Goal: Information Seeking & Learning: Understand process/instructions

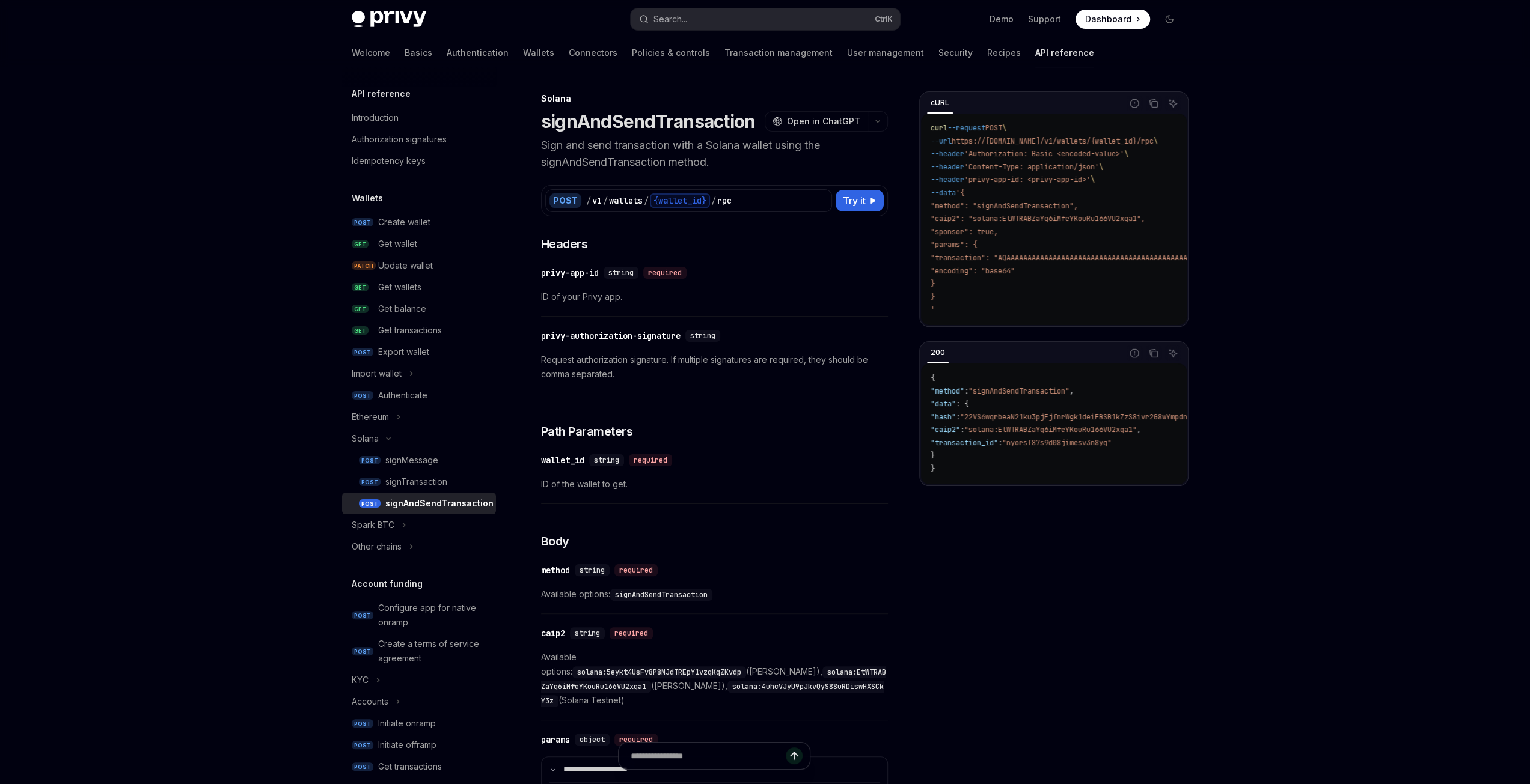
click at [391, 57] on div "Welcome Basics Authentication Wallets Connectors Policies & controls Transactio…" at bounding box center [722, 53] width 742 height 29
click at [405, 51] on link "Basics" at bounding box center [418, 53] width 27 height 29
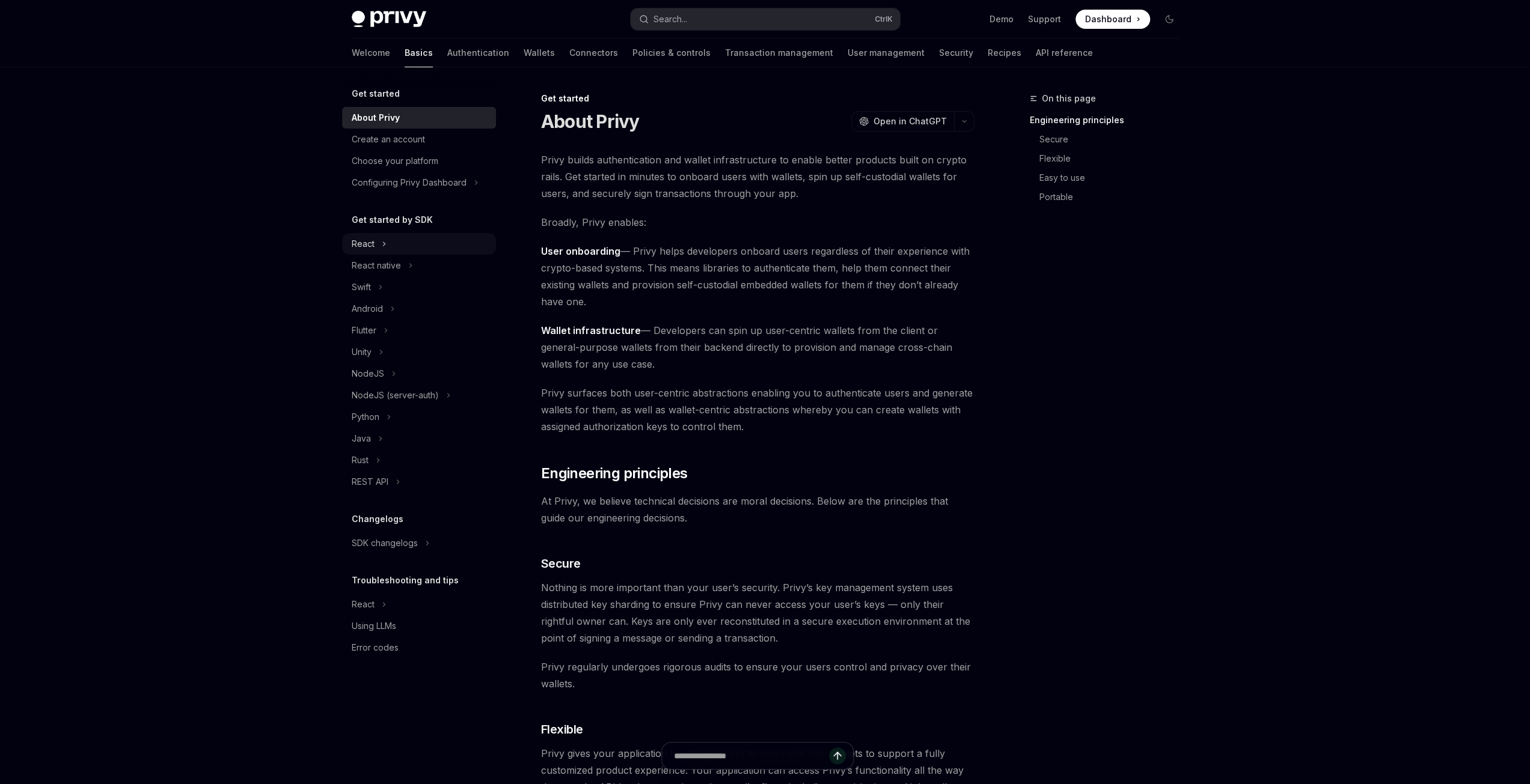
click at [391, 238] on button "React" at bounding box center [418, 244] width 153 height 22
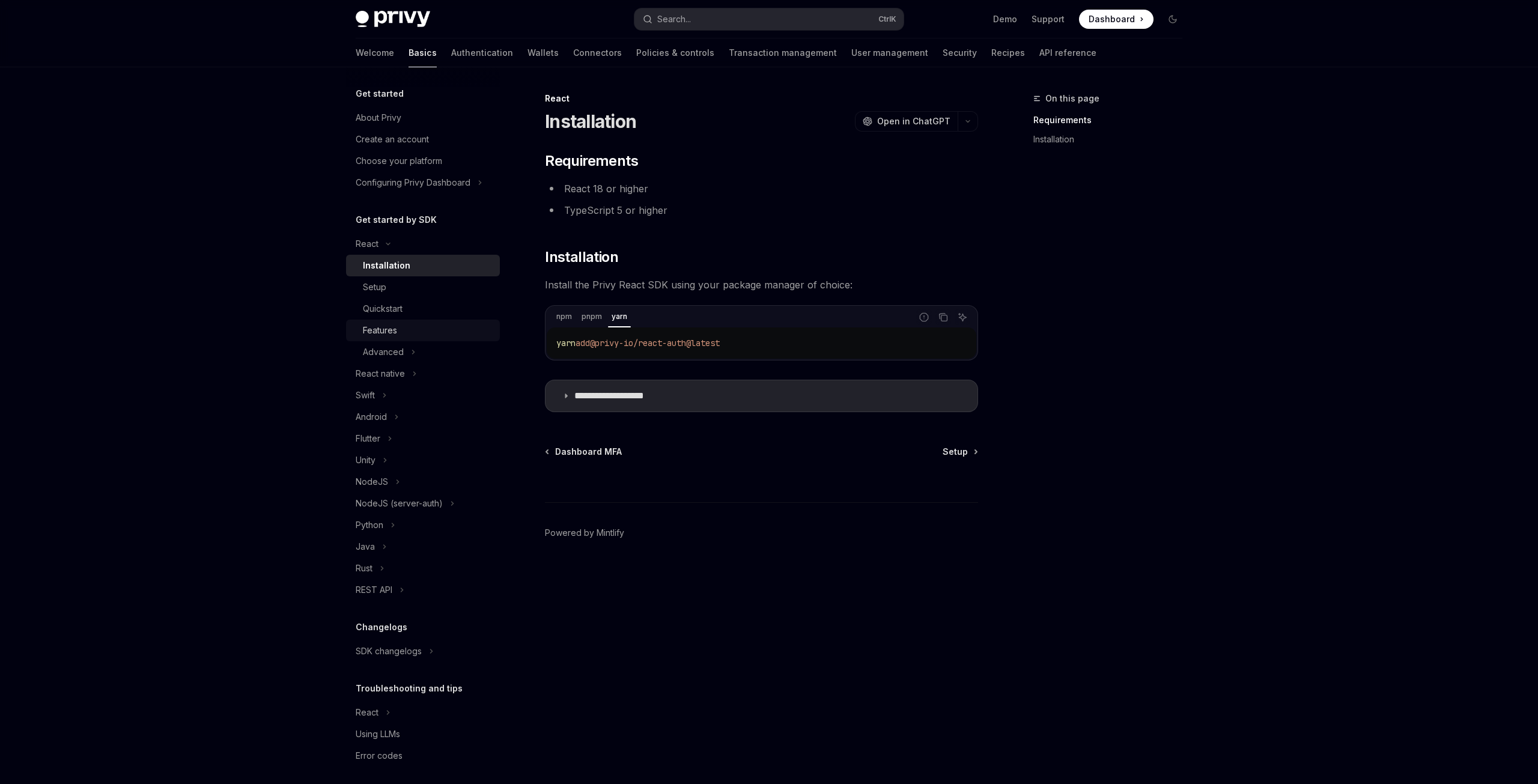
click at [411, 329] on div "Features" at bounding box center [428, 329] width 130 height 14
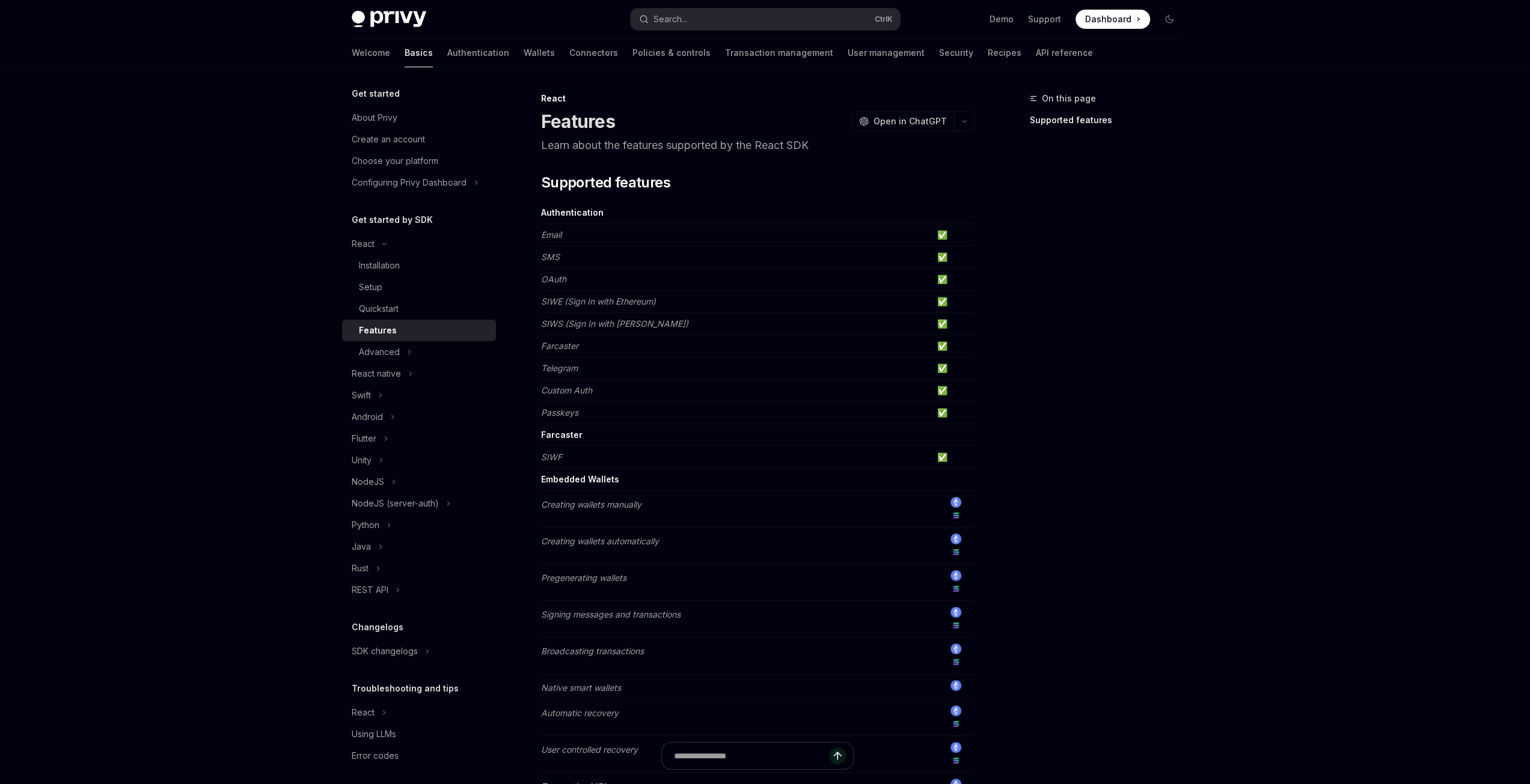
drag, startPoint x: 411, startPoint y: 346, endPoint x: 420, endPoint y: 337, distance: 12.7
click at [411, 346] on button "Advanced" at bounding box center [418, 352] width 153 height 22
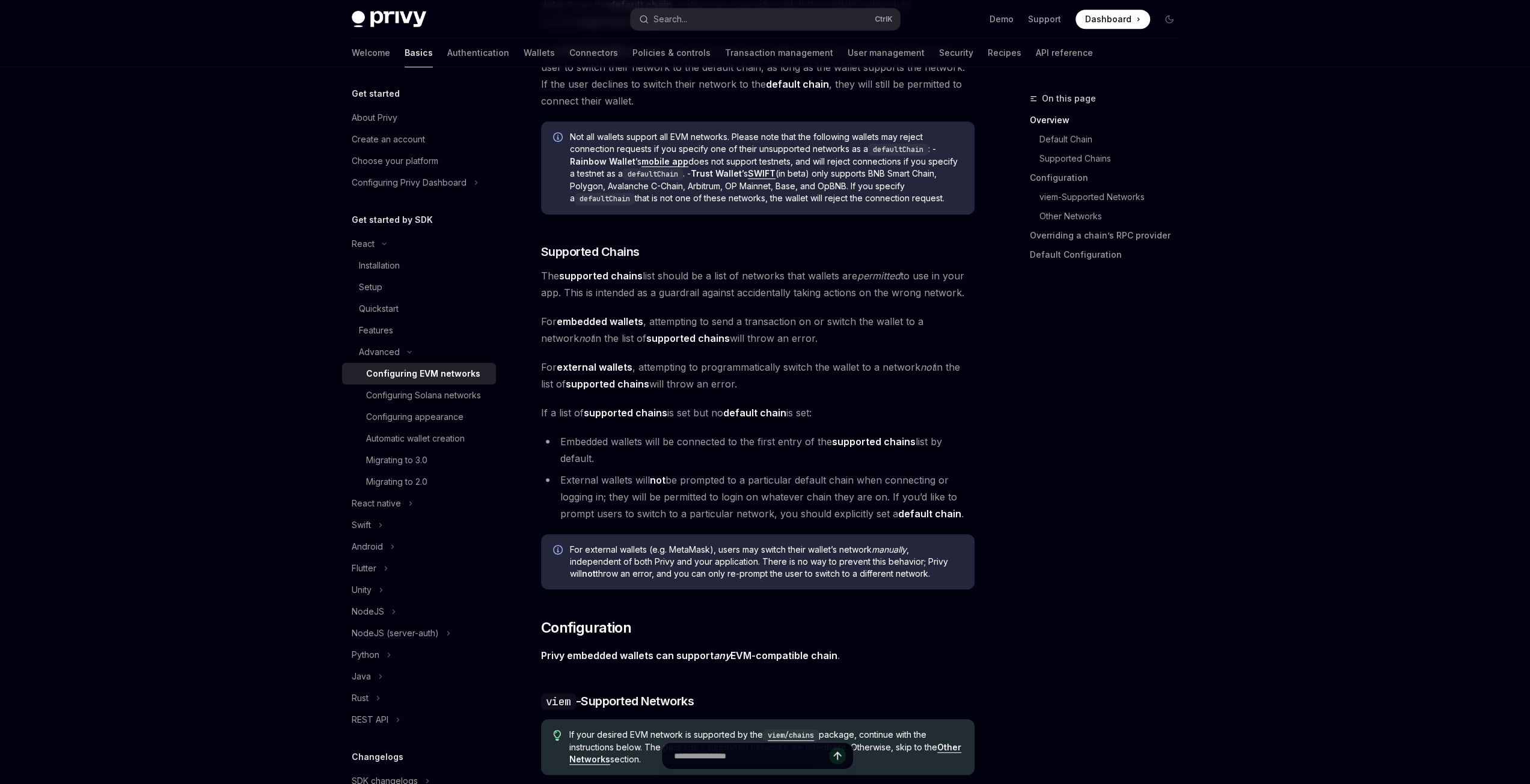
scroll to position [902, 0]
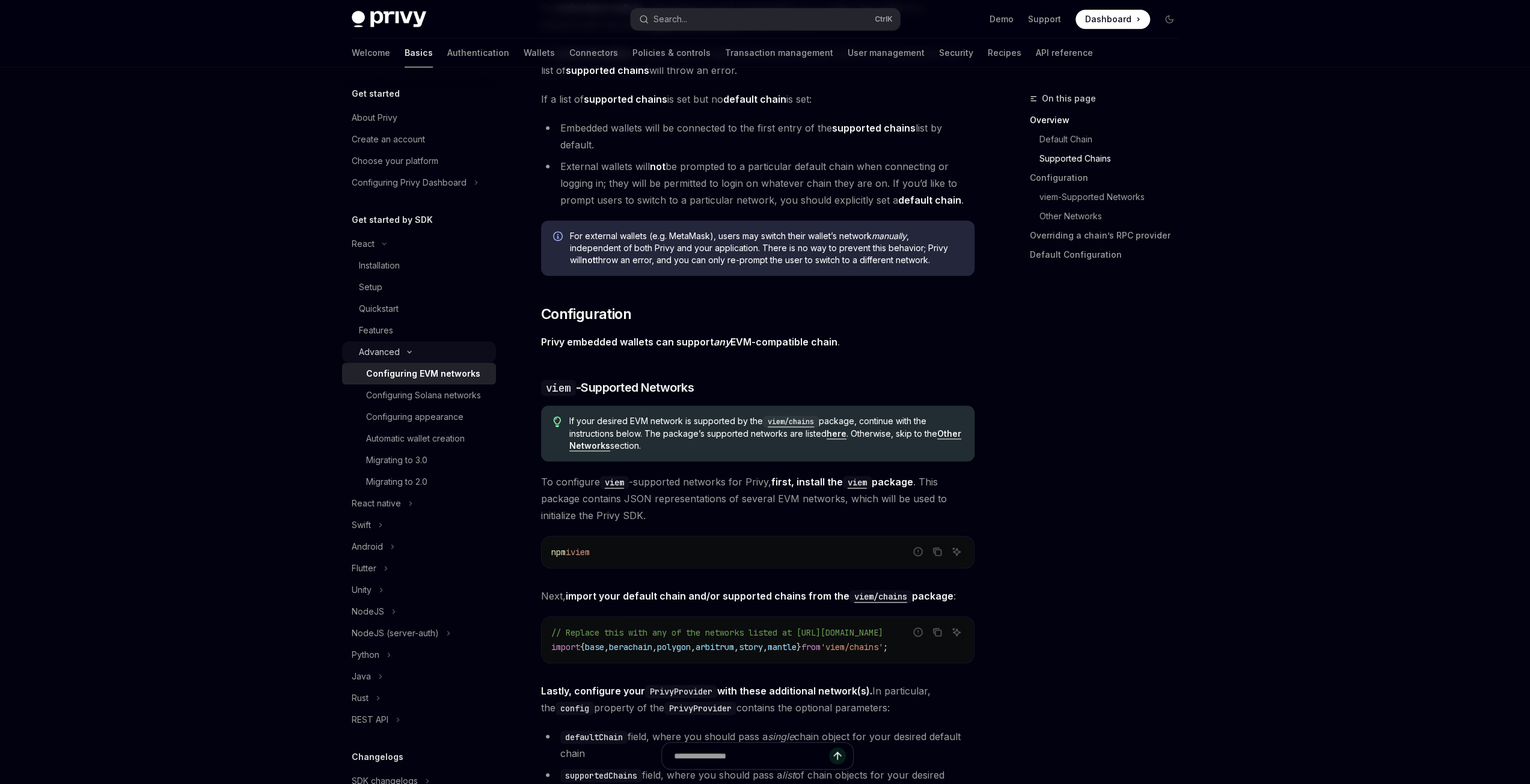
click at [385, 350] on div "Advanced" at bounding box center [378, 351] width 40 height 14
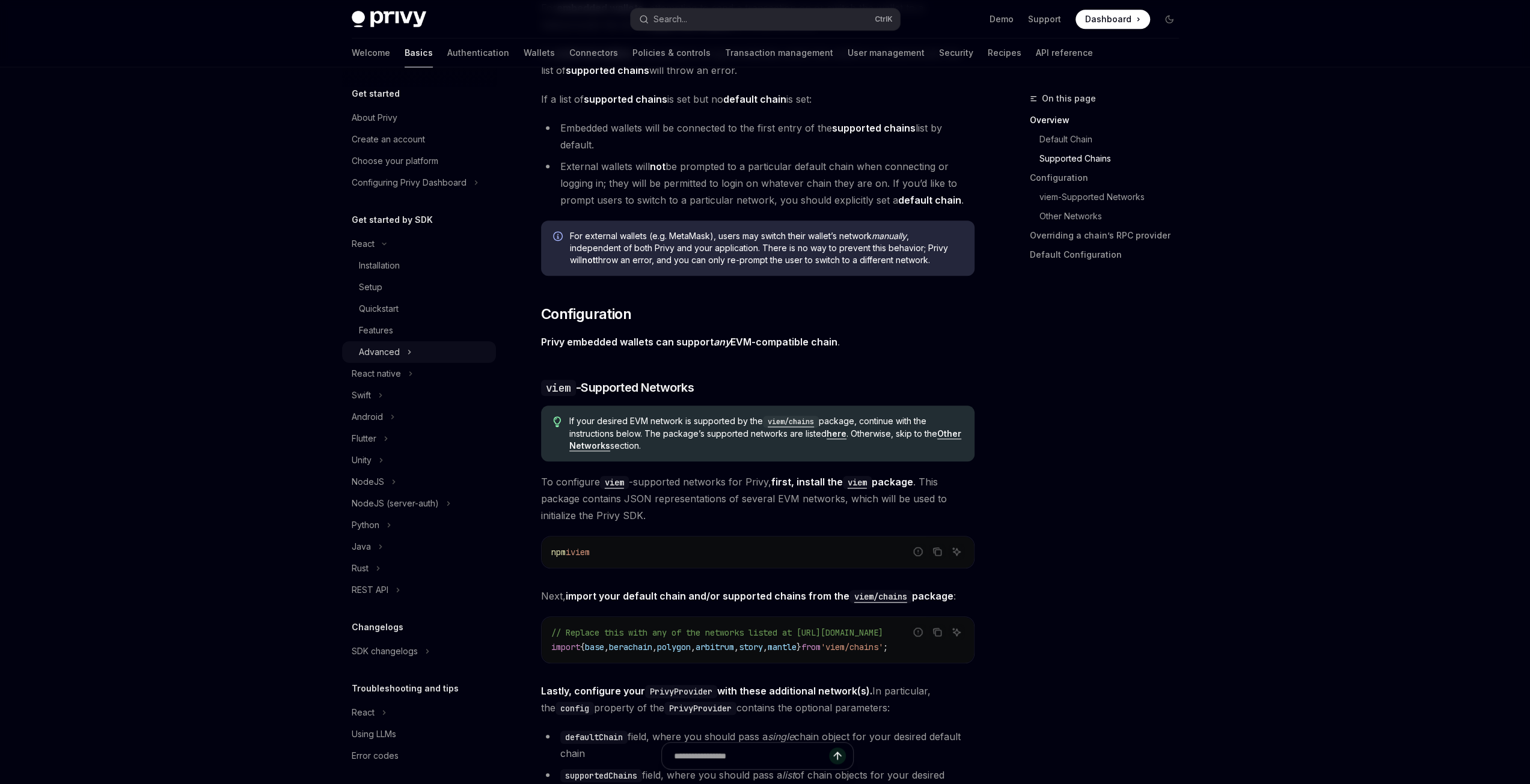
click at [399, 353] on button "Advanced" at bounding box center [418, 352] width 153 height 22
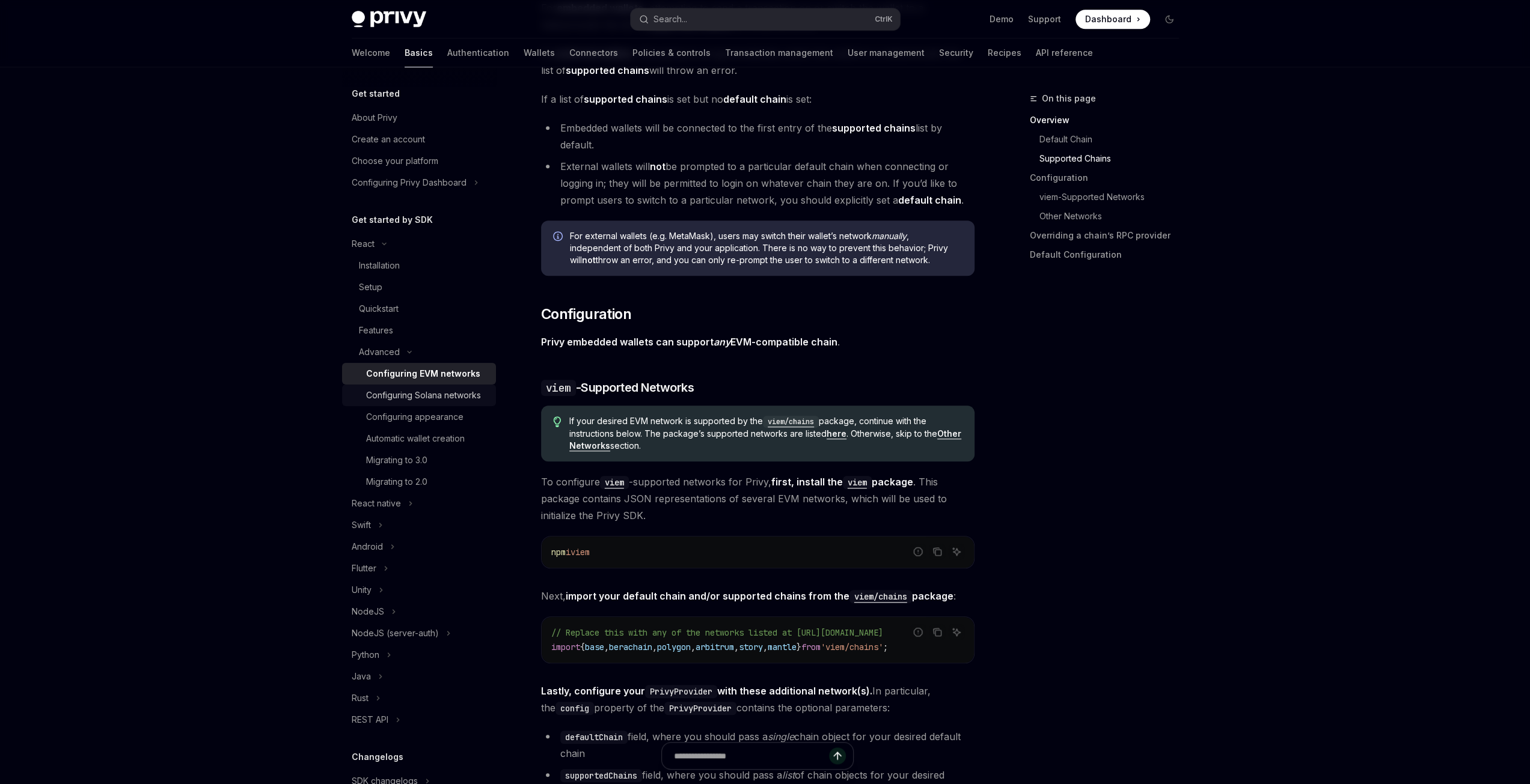
click at [428, 399] on div "Configuring Solana networks" at bounding box center [424, 394] width 115 height 14
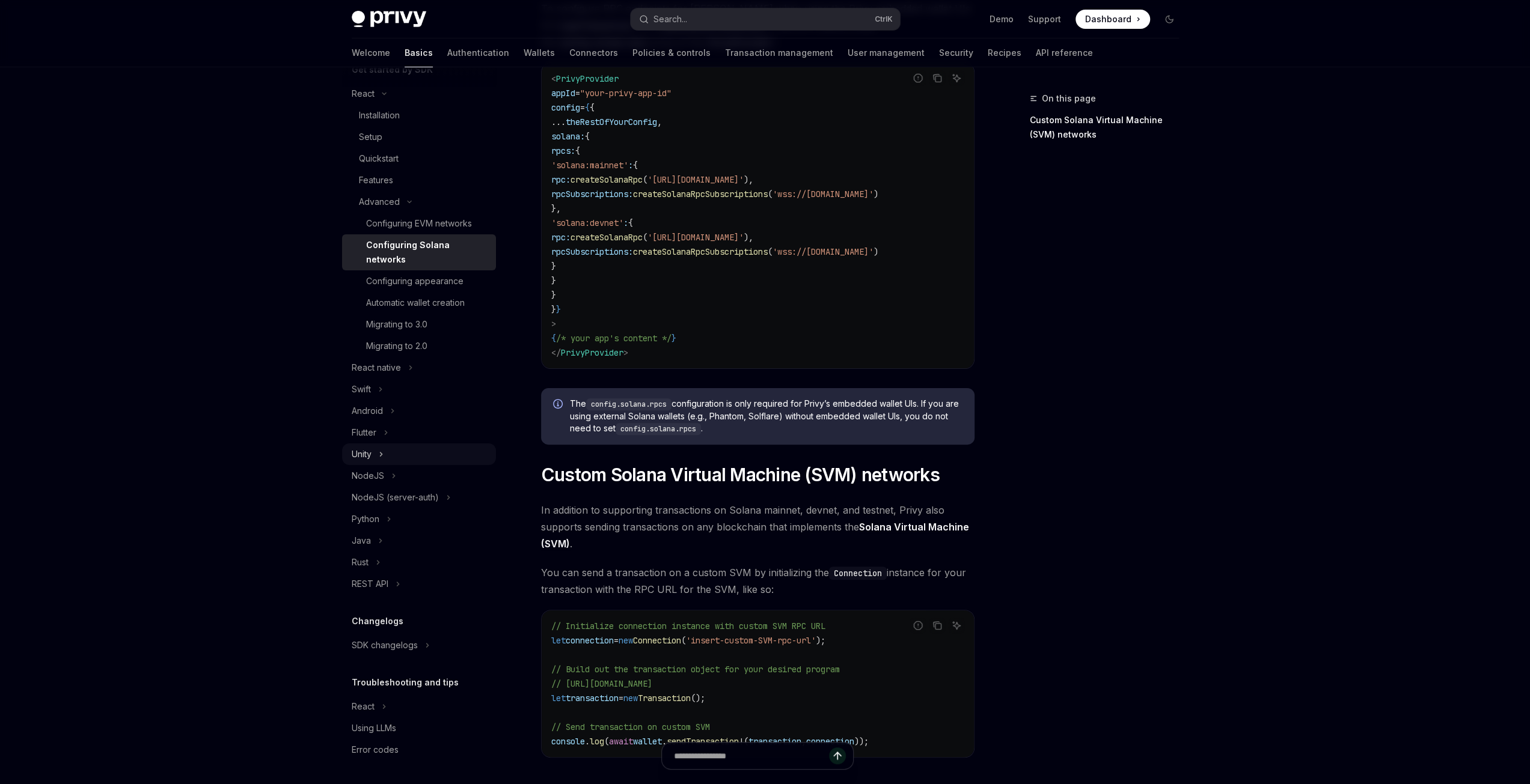
scroll to position [350, 0]
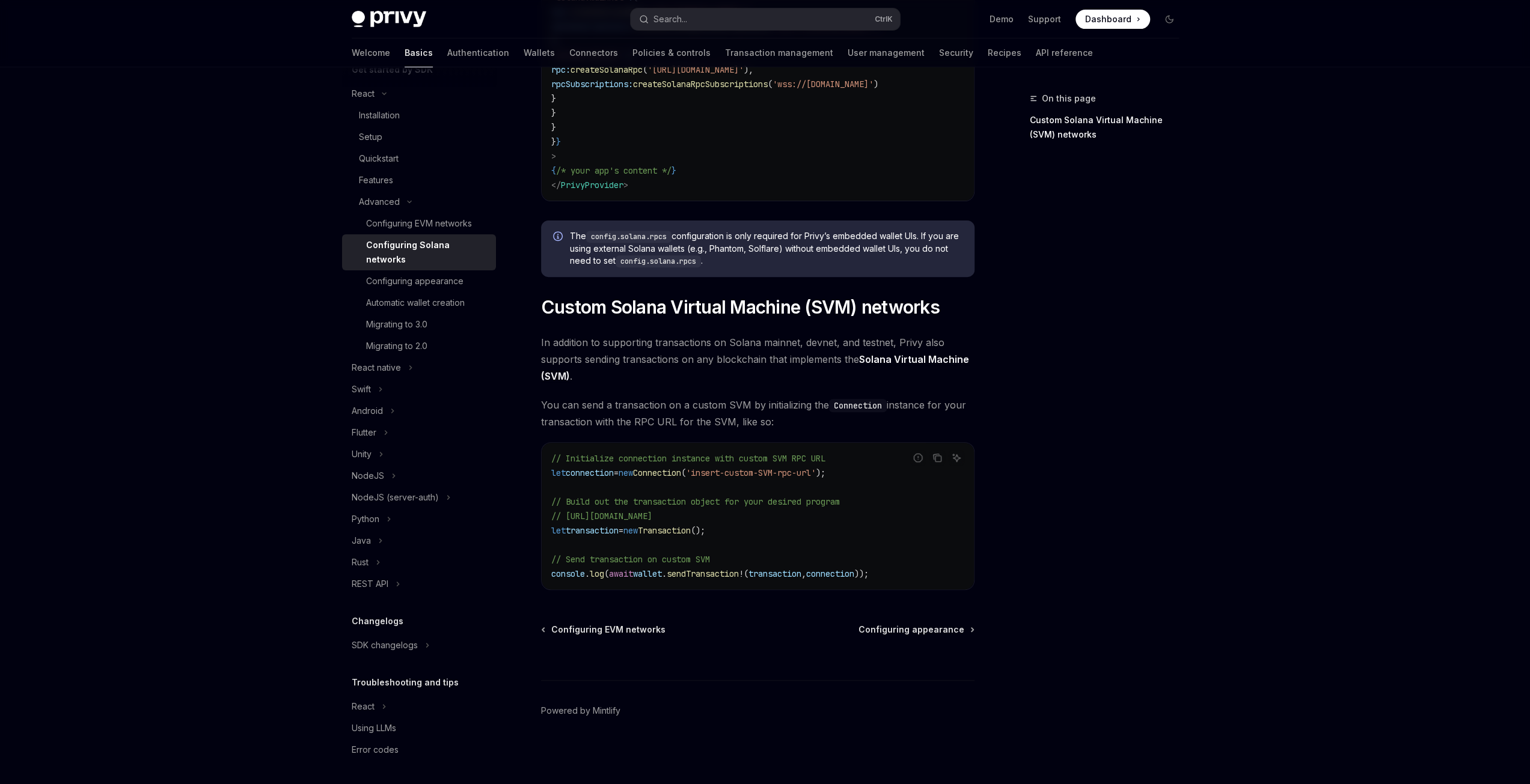
click at [411, 628] on div "Changelogs SDK changelogs" at bounding box center [418, 634] width 153 height 42
click at [418, 636] on button "SDK changelogs" at bounding box center [418, 645] width 153 height 22
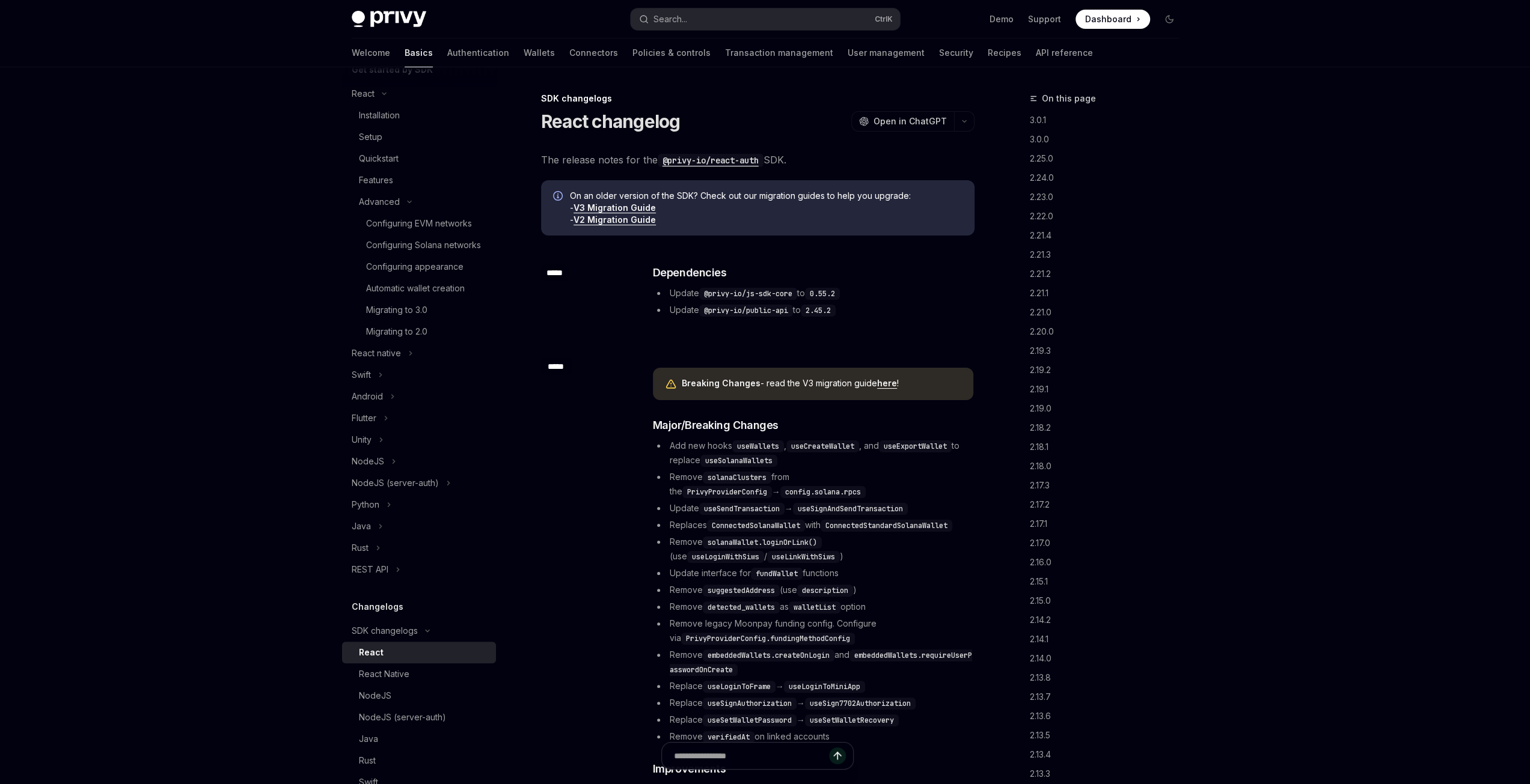
scroll to position [330, 0]
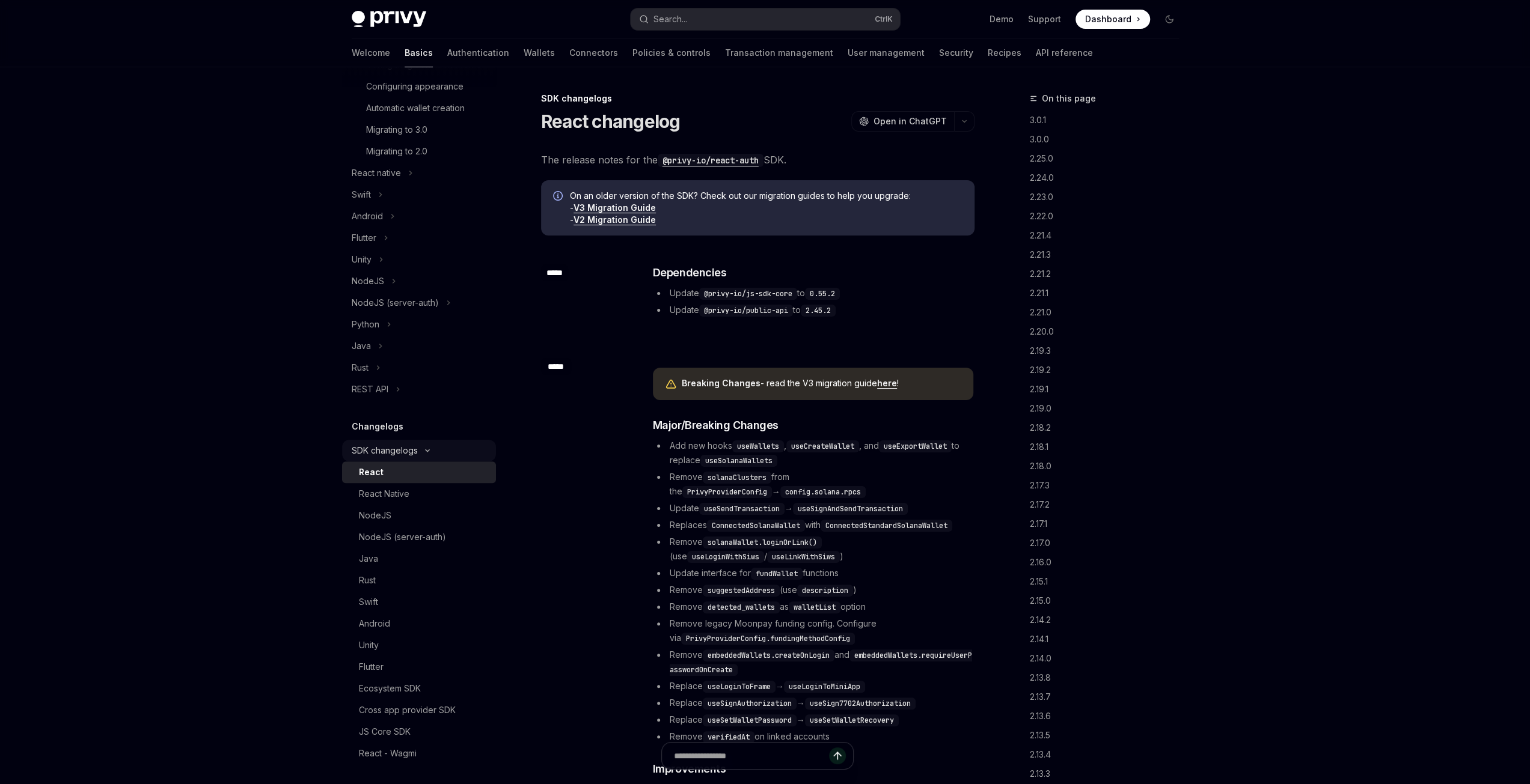
click at [382, 461] on button "SDK changelogs" at bounding box center [418, 450] width 153 height 22
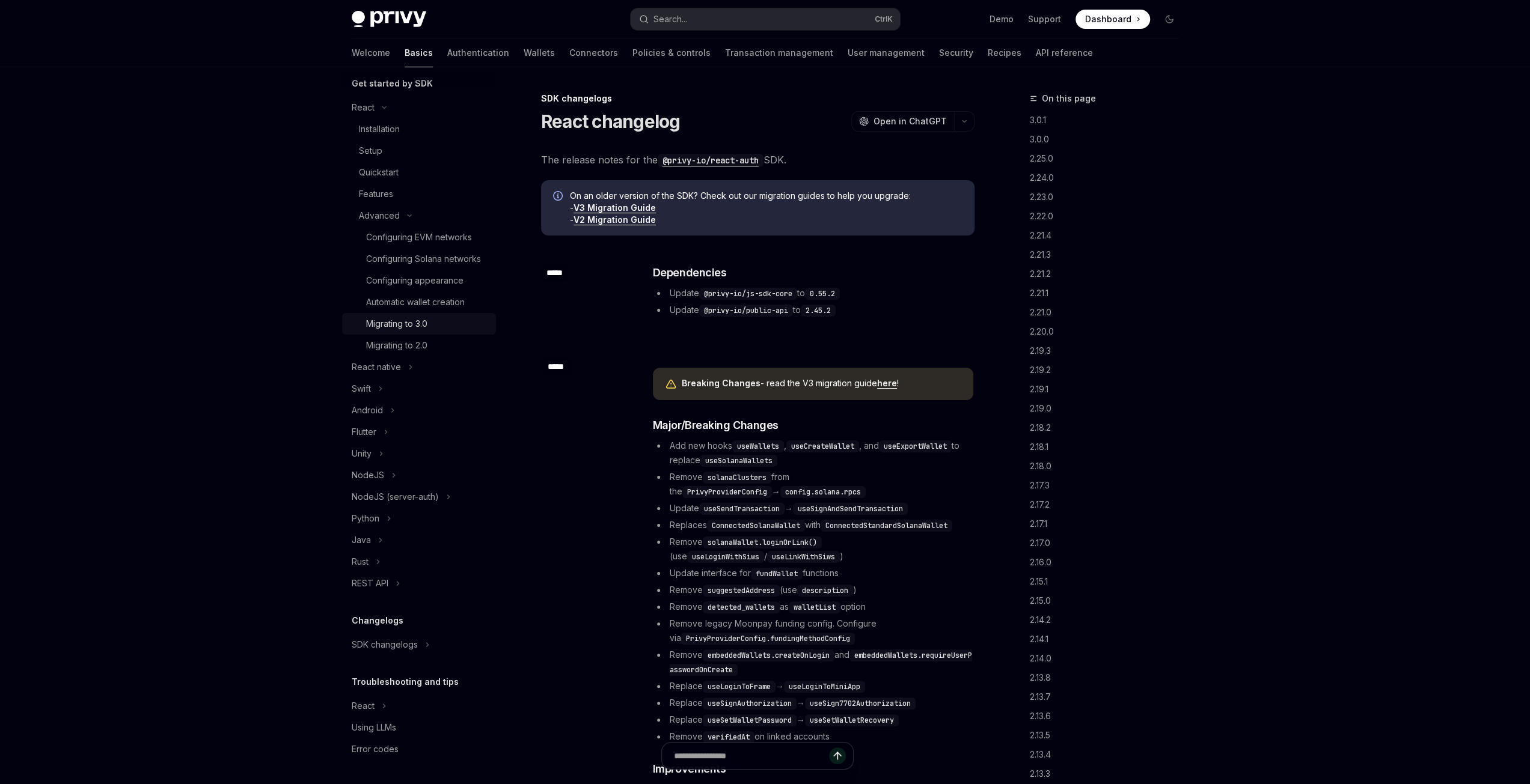
scroll to position [0, 0]
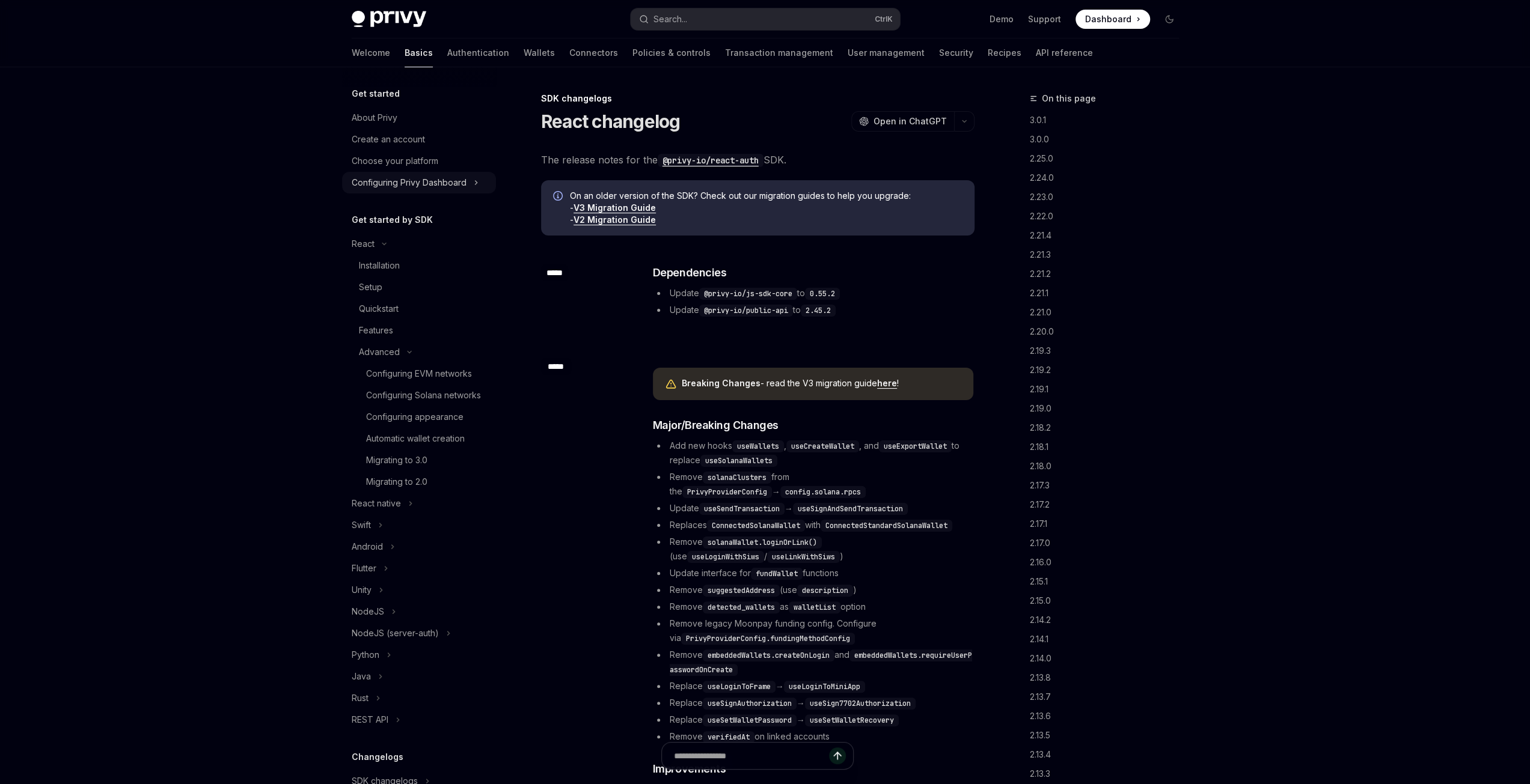
click at [473, 186] on button "Configuring Privy Dashboard" at bounding box center [418, 183] width 153 height 22
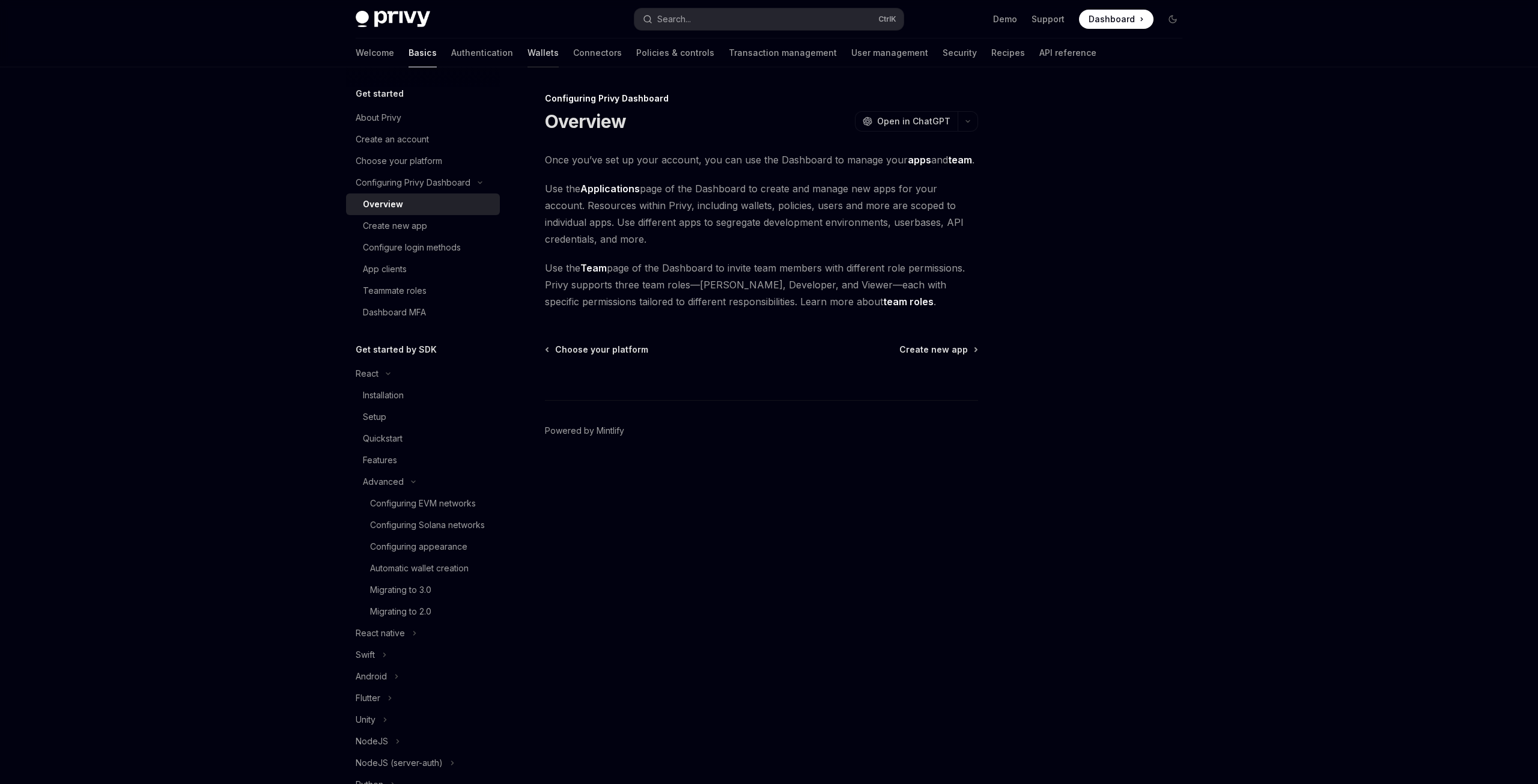
click at [528, 54] on link "Wallets" at bounding box center [543, 53] width 31 height 29
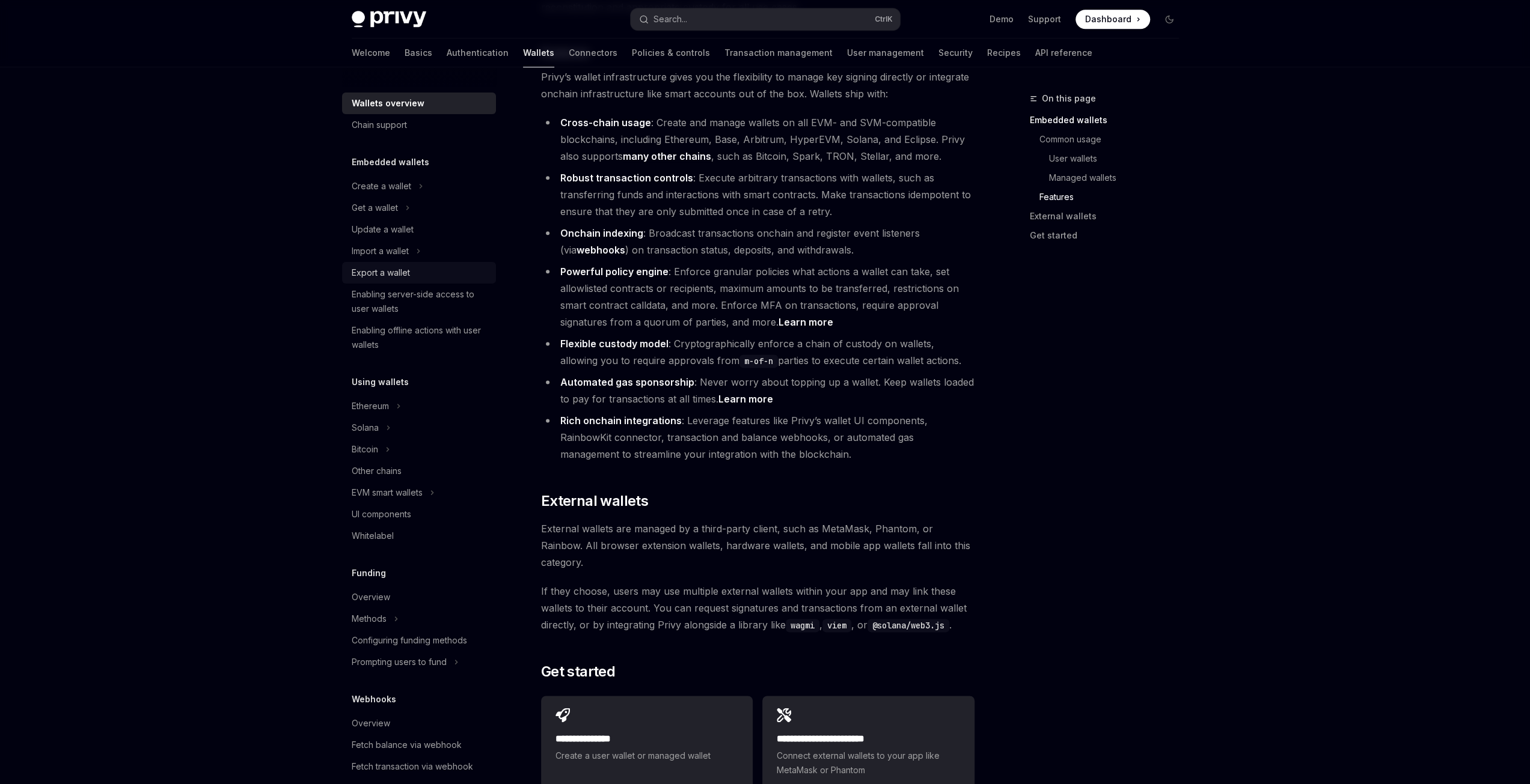
scroll to position [1262, 0]
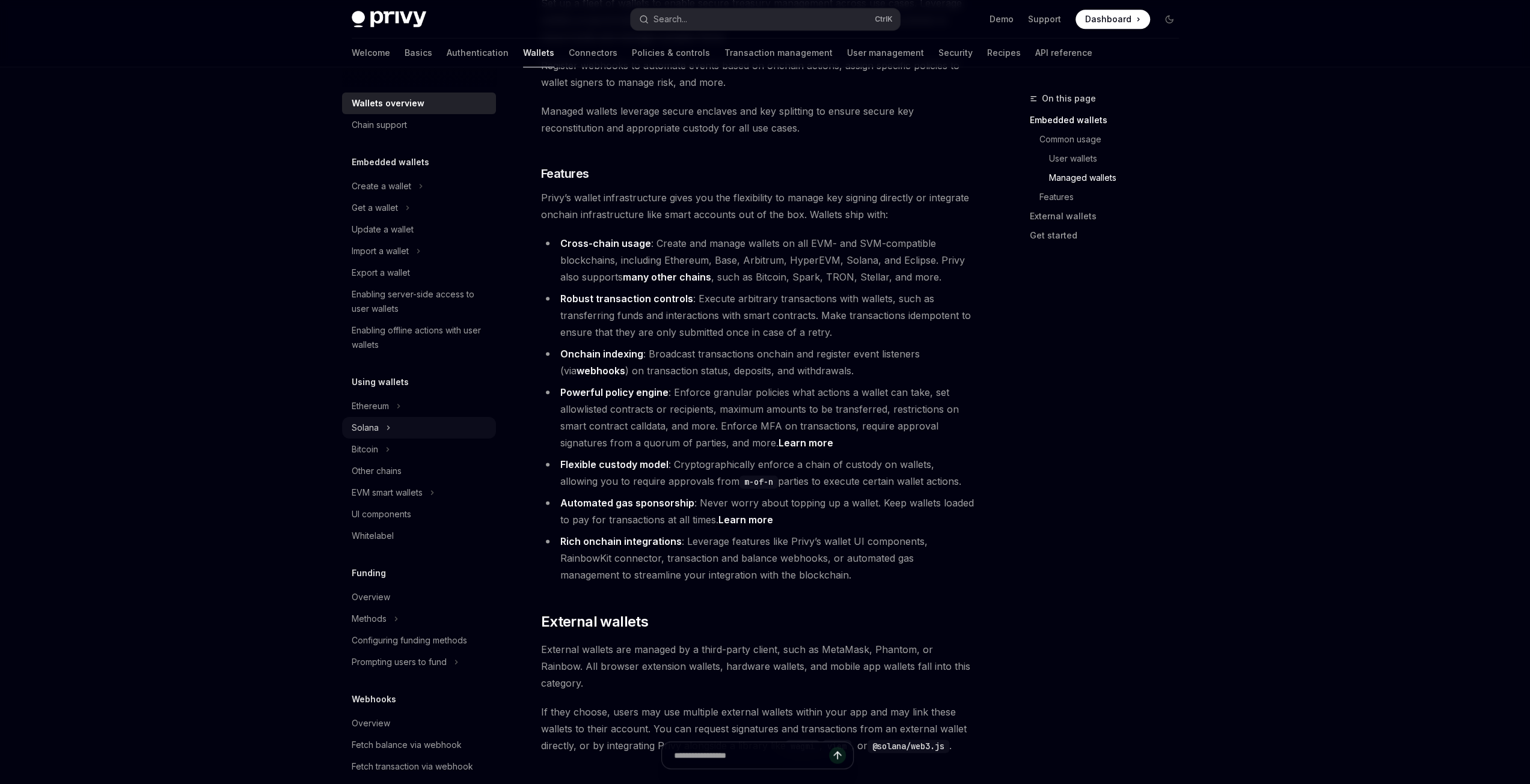
click at [408, 430] on button "Solana" at bounding box center [418, 427] width 153 height 22
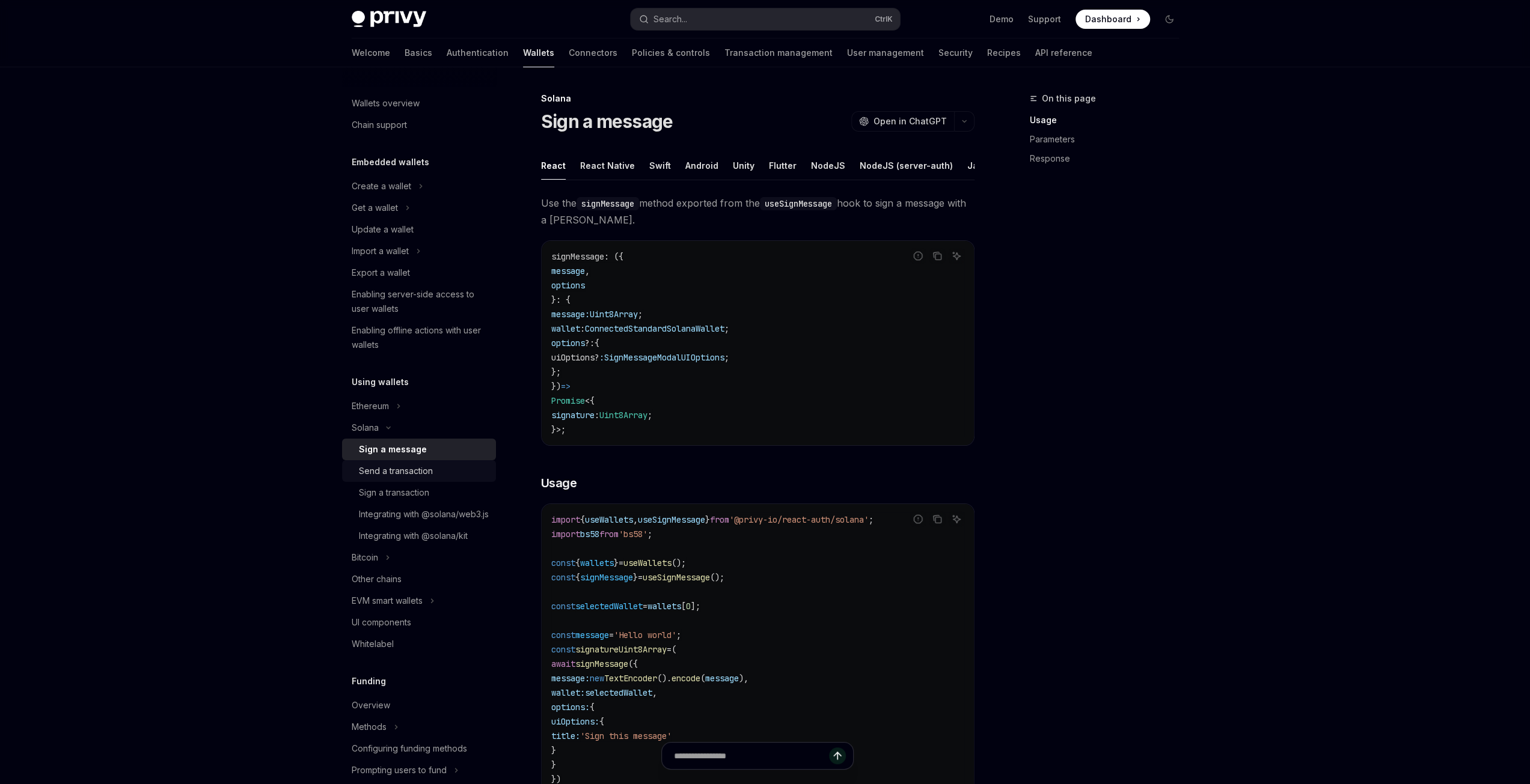
click at [420, 476] on div "Send a transaction" at bounding box center [395, 471] width 74 height 14
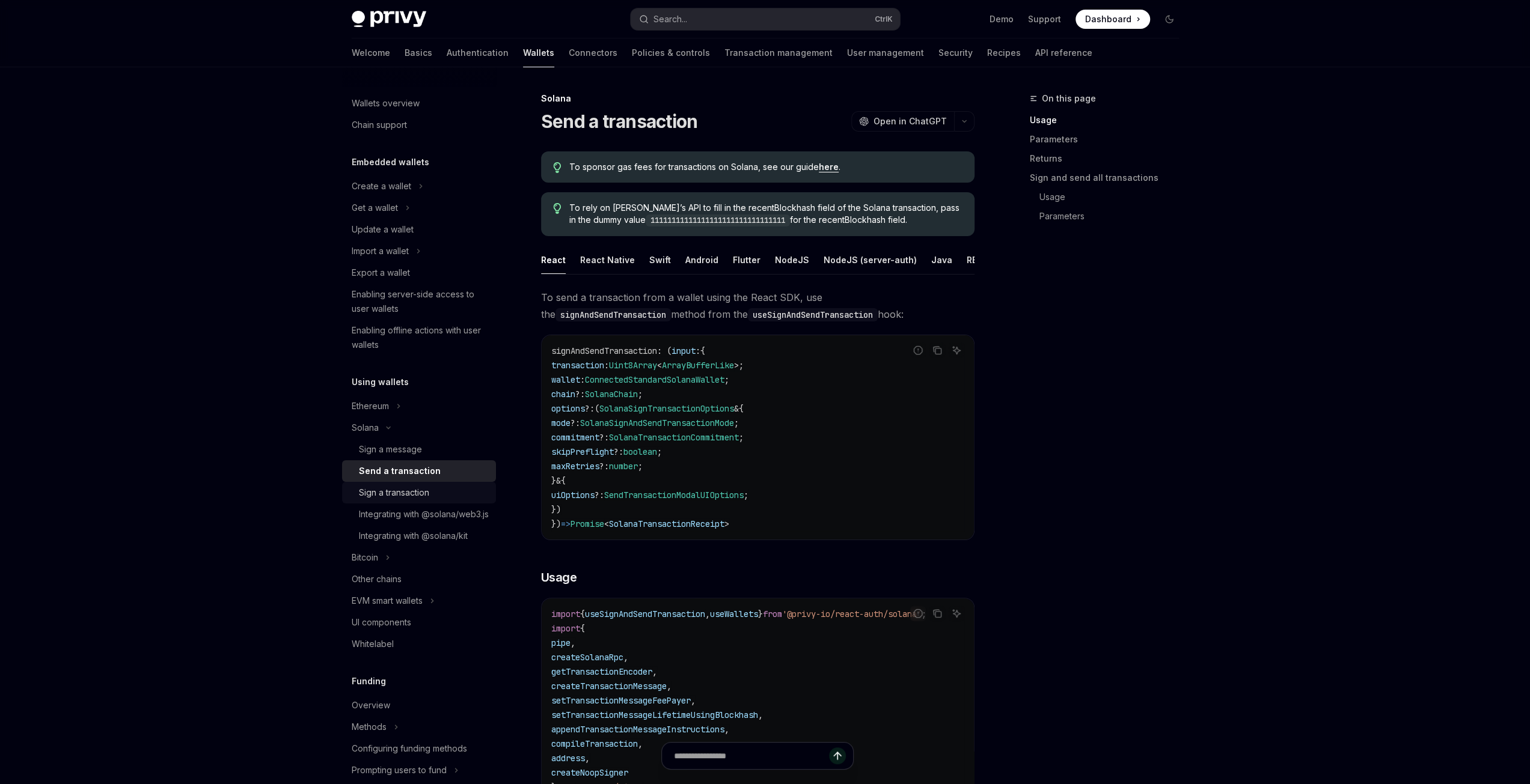
click at [423, 496] on div "Sign a transaction" at bounding box center [394, 492] width 71 height 14
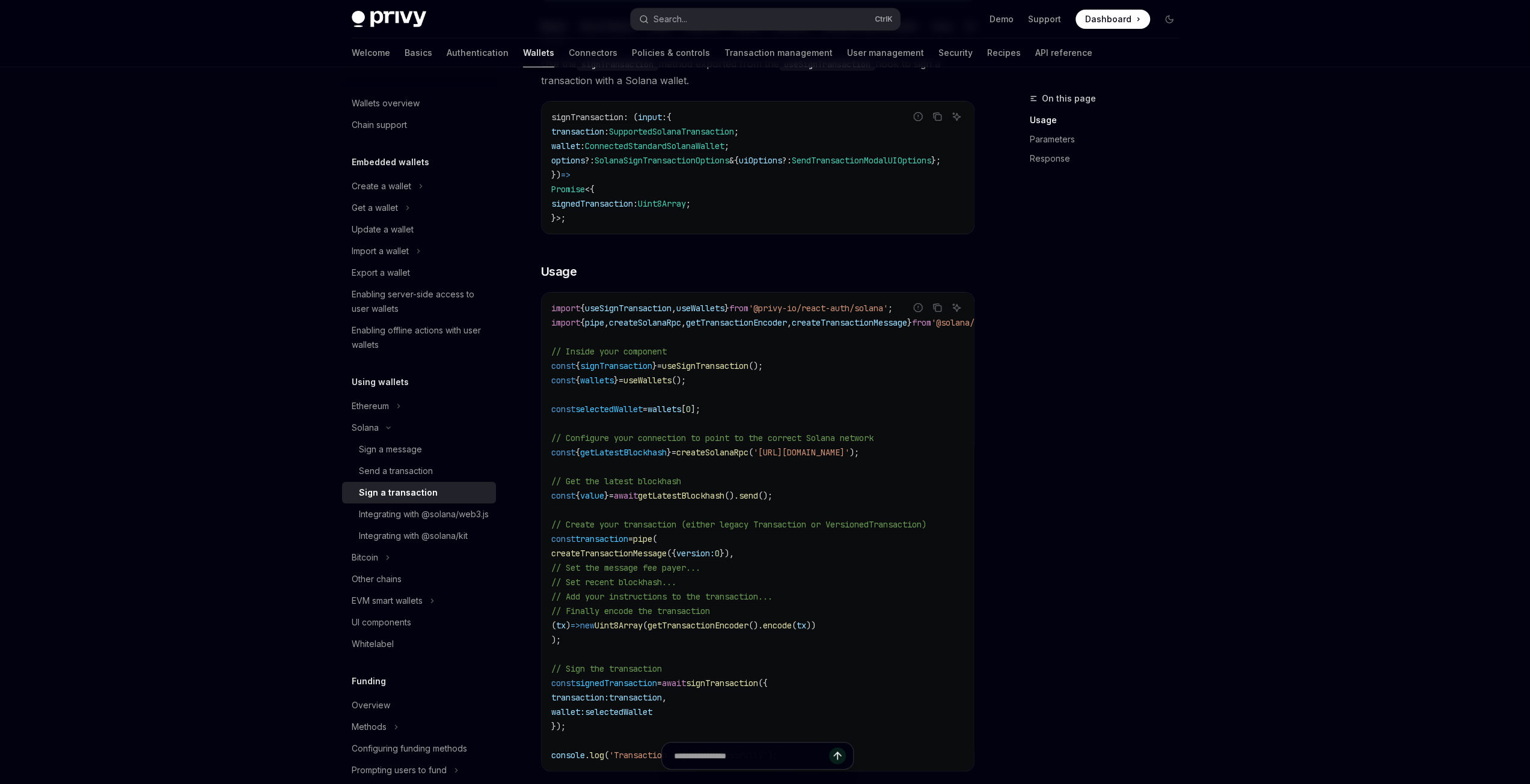
scroll to position [360, 0]
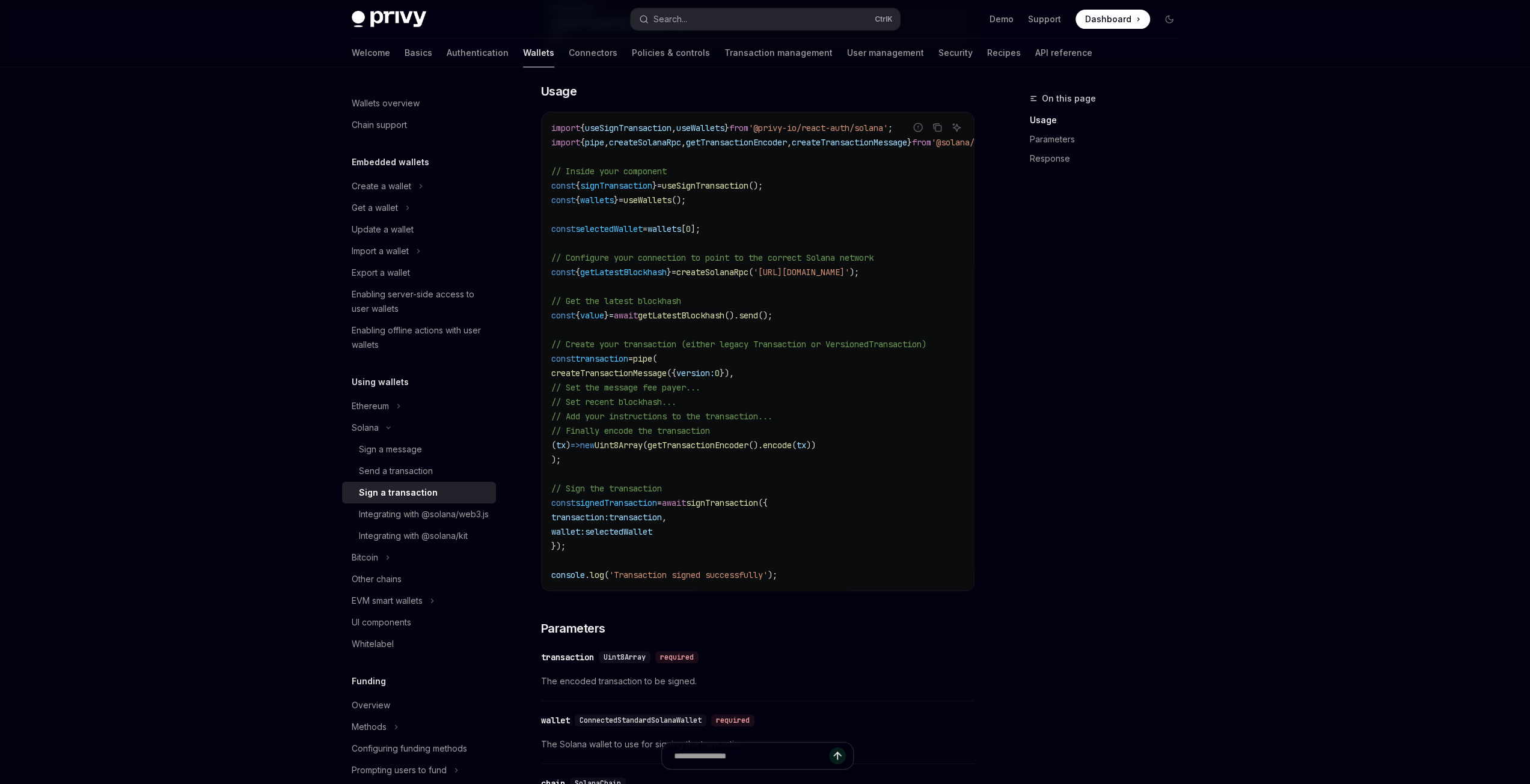
click at [1205, 429] on div "Wallets overview Chain support Embedded wallets Create a wallet Get a wallet Up…" at bounding box center [765, 471] width 885 height 1529
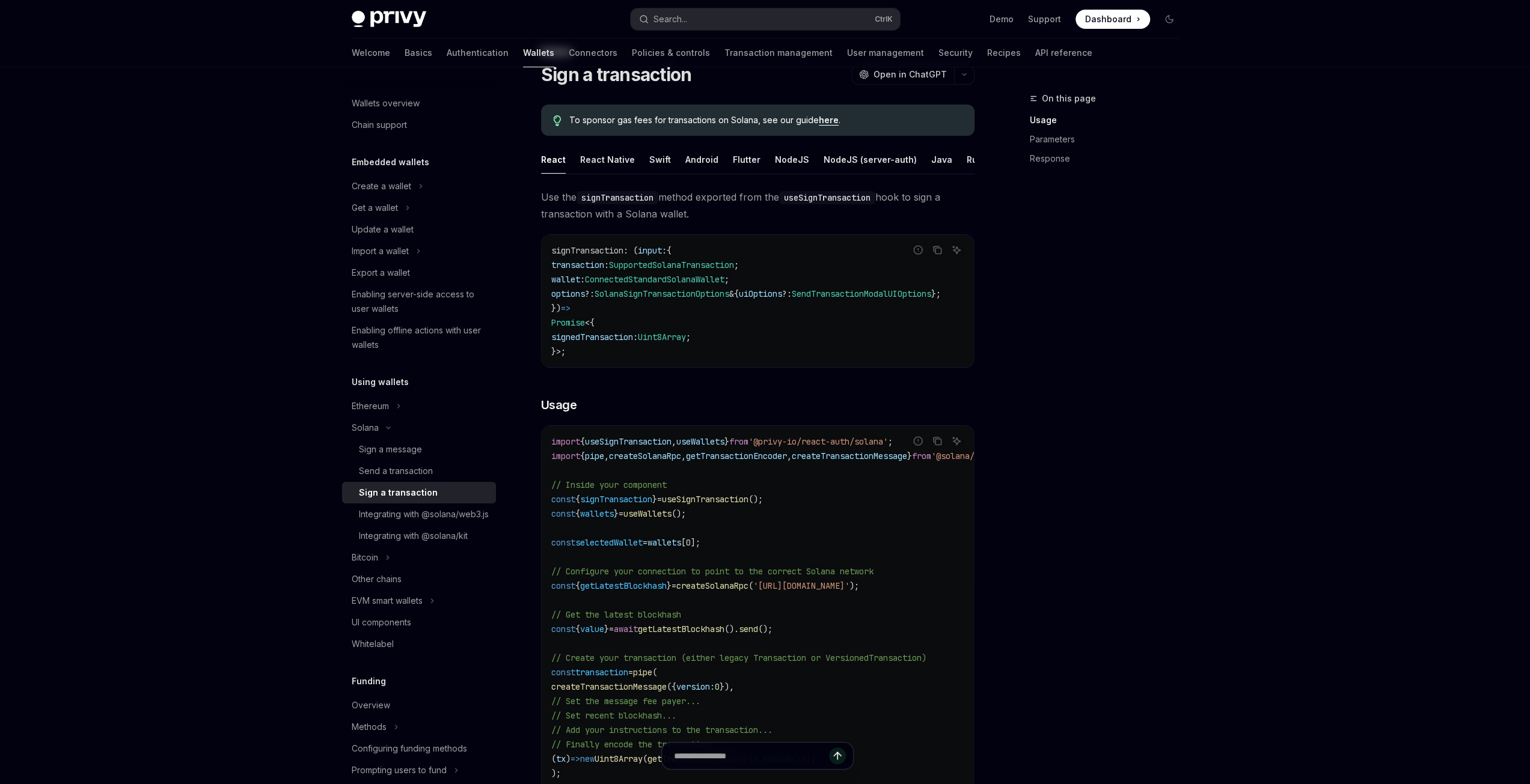
scroll to position [0, 0]
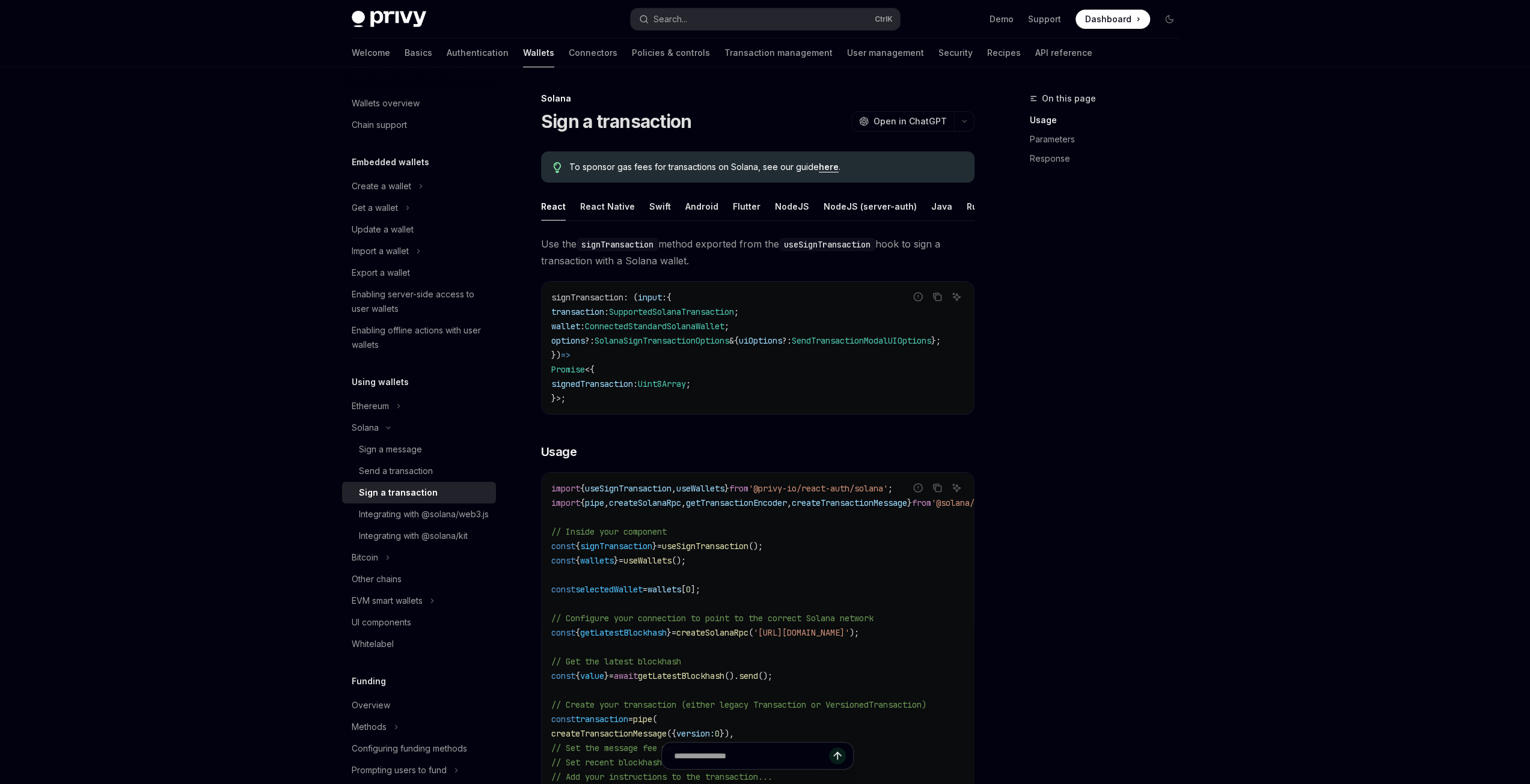
click at [887, 536] on code "import { useSignTransaction , useWallets } from '@privy-io/react-auth/solana' ;…" at bounding box center [789, 712] width 476 height 461
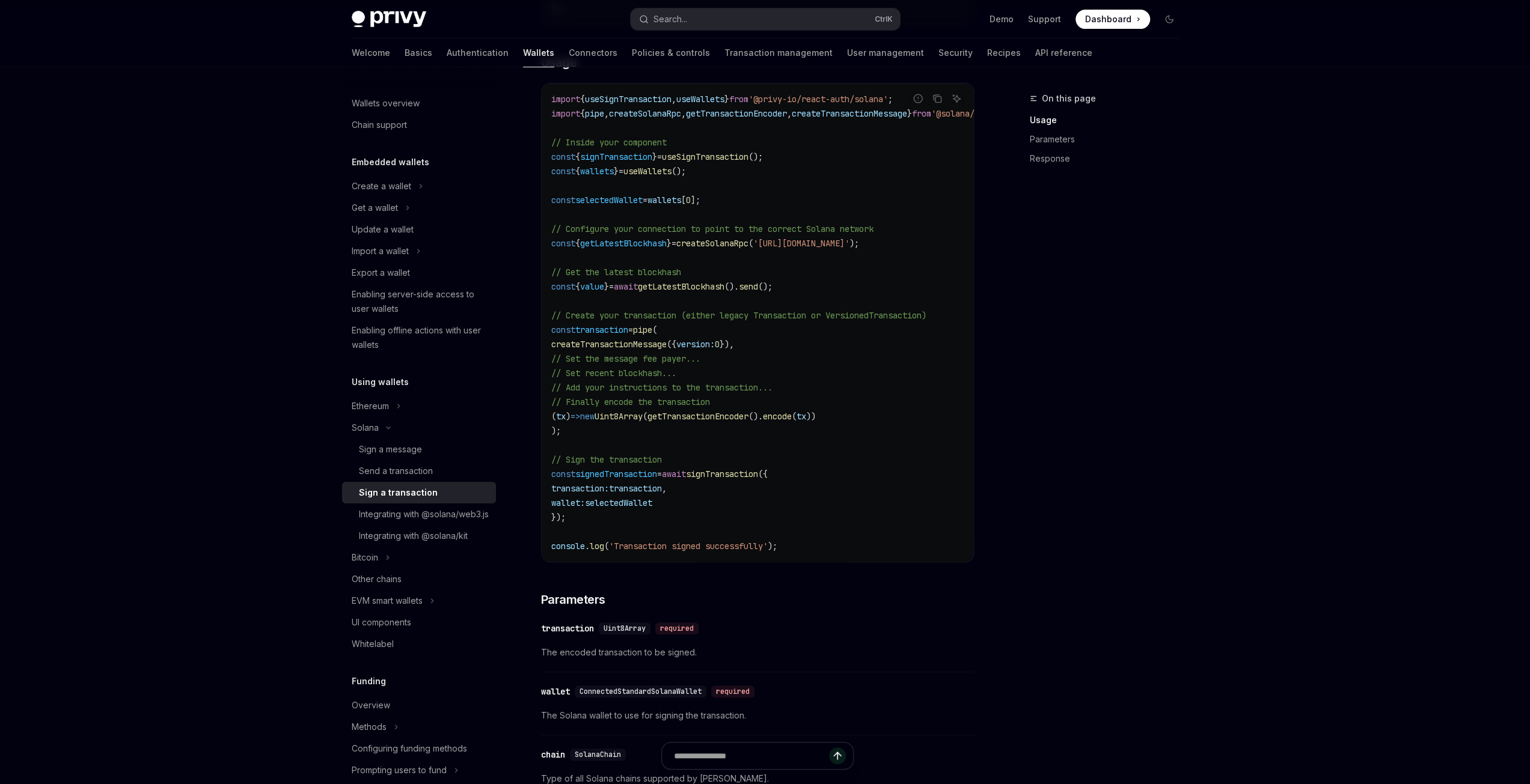
scroll to position [541, 0]
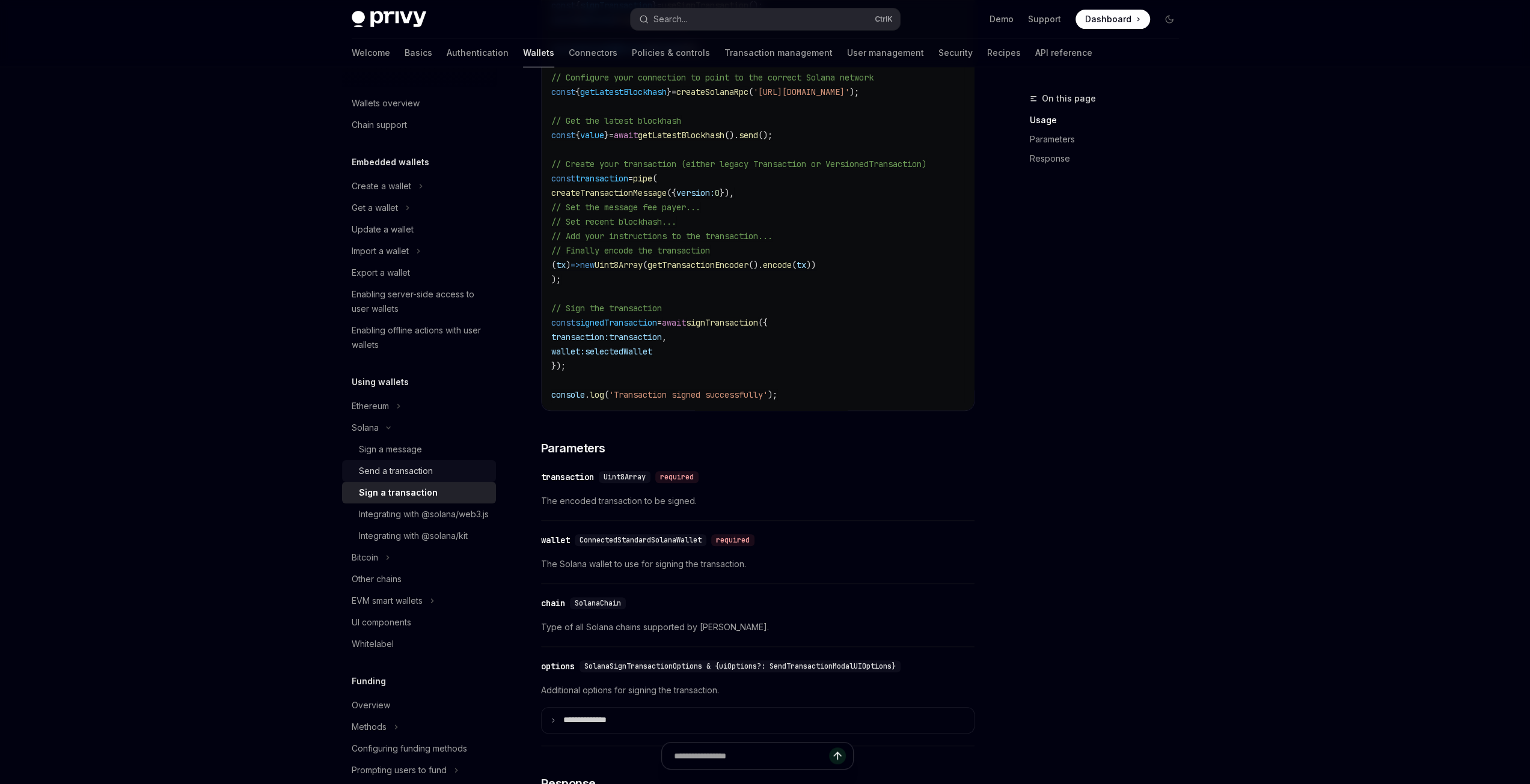
click at [426, 470] on div "Send a transaction" at bounding box center [395, 471] width 74 height 14
type textarea "*"
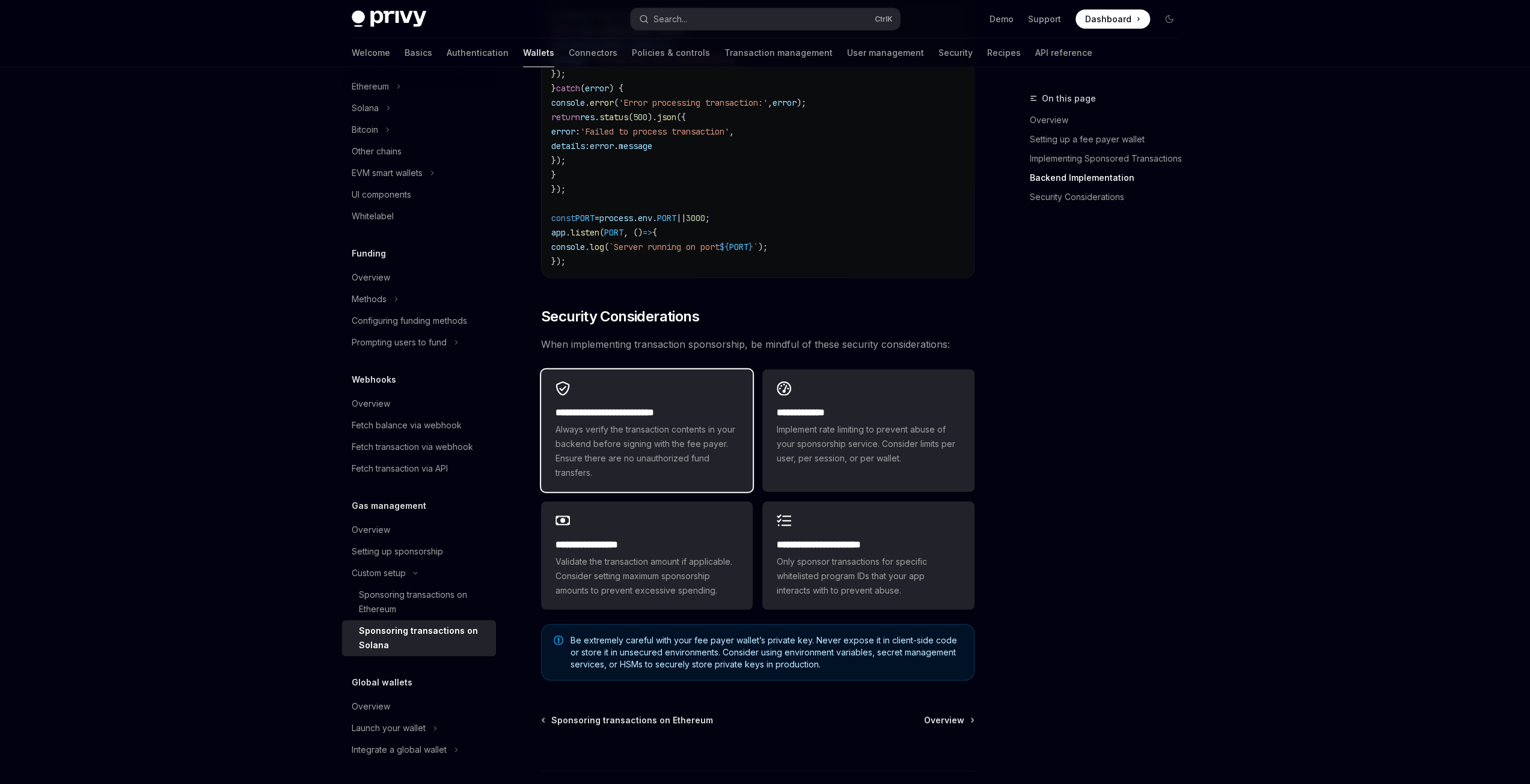
scroll to position [3174, 0]
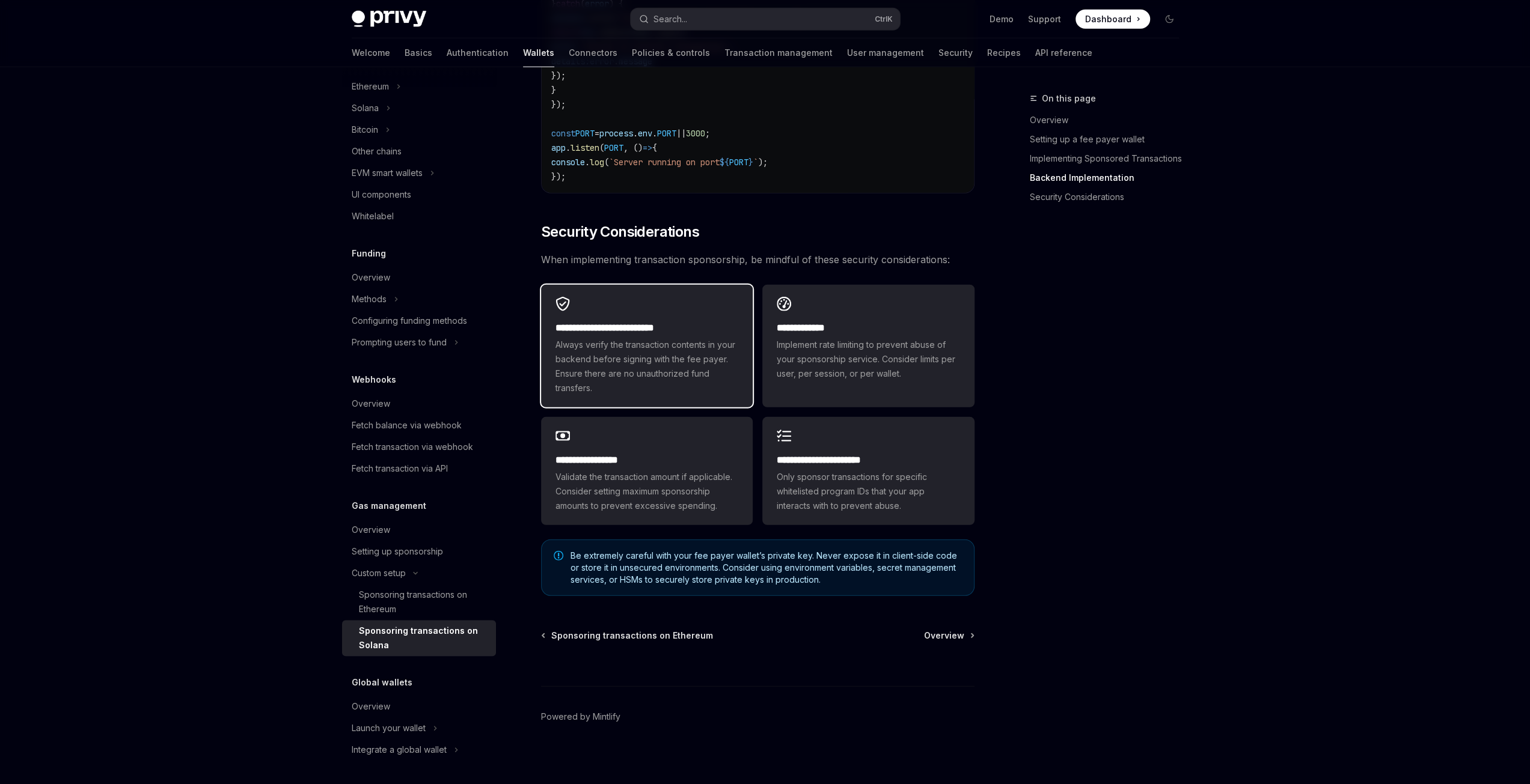
drag, startPoint x: 703, startPoint y: 330, endPoint x: 631, endPoint y: 312, distance: 74.2
click at [633, 312] on div "**********" at bounding box center [647, 346] width 212 height 122
click at [600, 329] on h2 "**********" at bounding box center [647, 328] width 183 height 14
click at [563, 296] on icon at bounding box center [562, 303] width 14 height 14
click at [622, 323] on h2 "**********" at bounding box center [647, 328] width 183 height 14
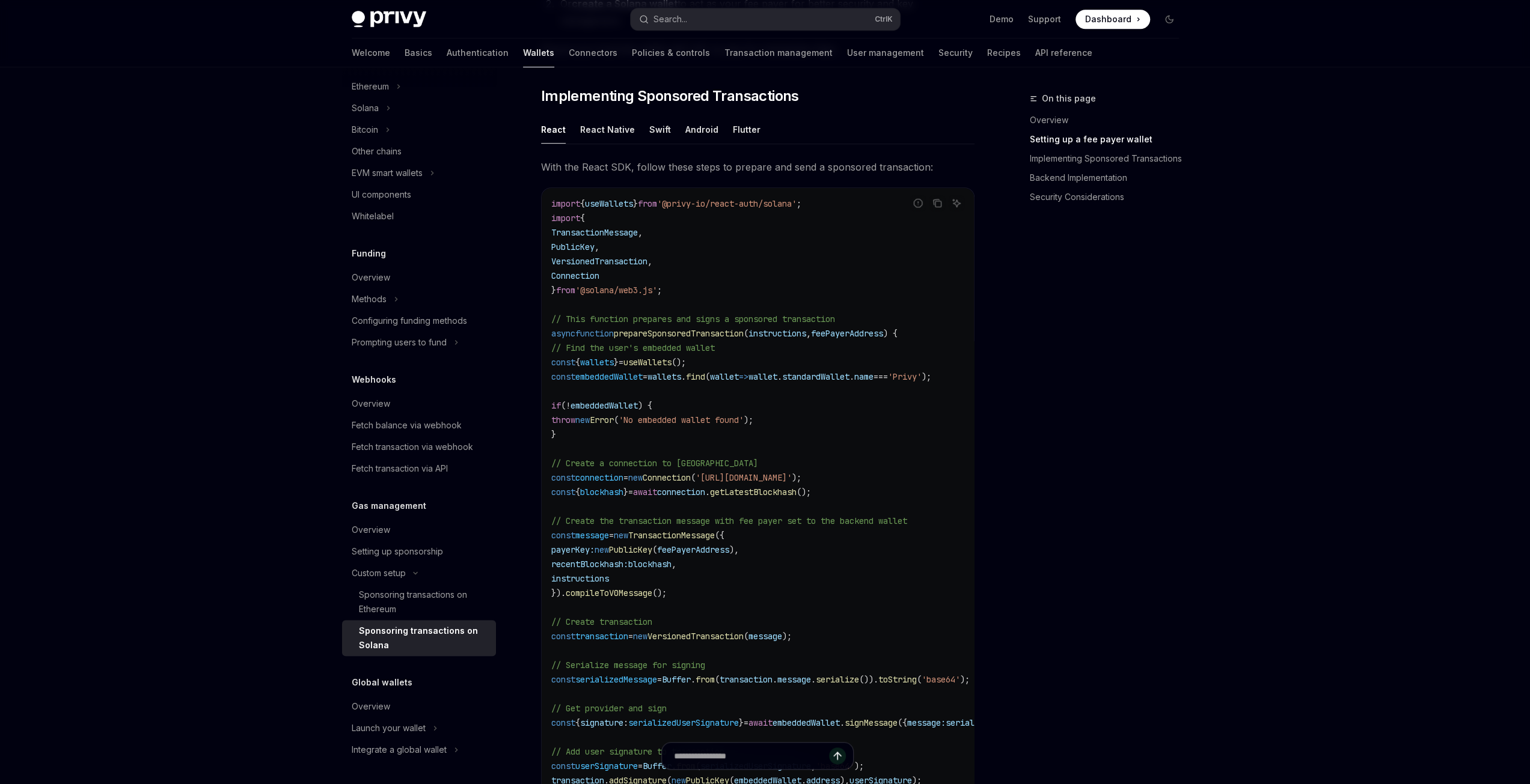
scroll to position [830, 0]
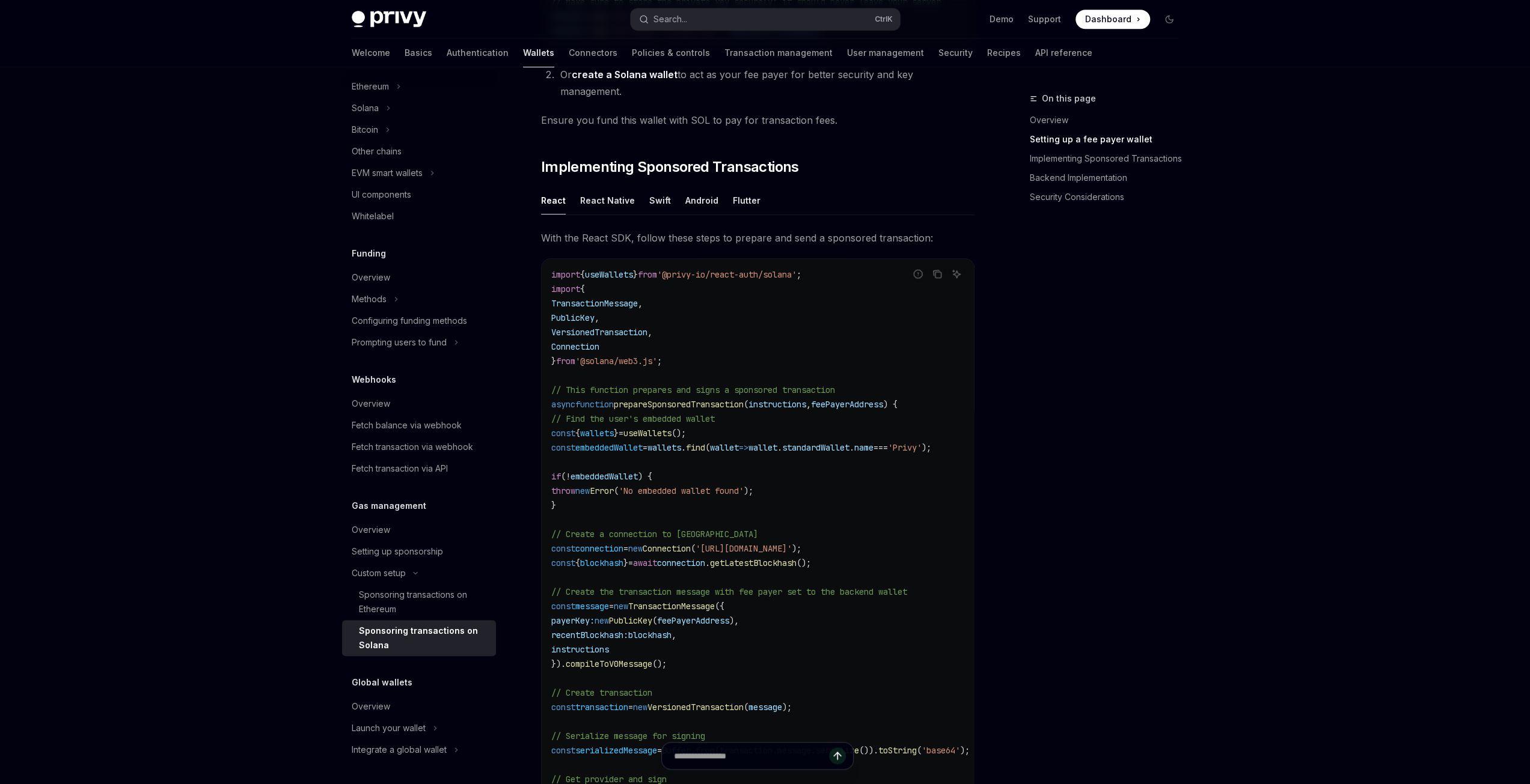
drag, startPoint x: 1184, startPoint y: 379, endPoint x: 1209, endPoint y: 232, distance: 149.1
click at [1184, 379] on div "On this page Overview Setting up a fee payer wallet Implementing Sponsored Tran…" at bounding box center [1097, 438] width 183 height 693
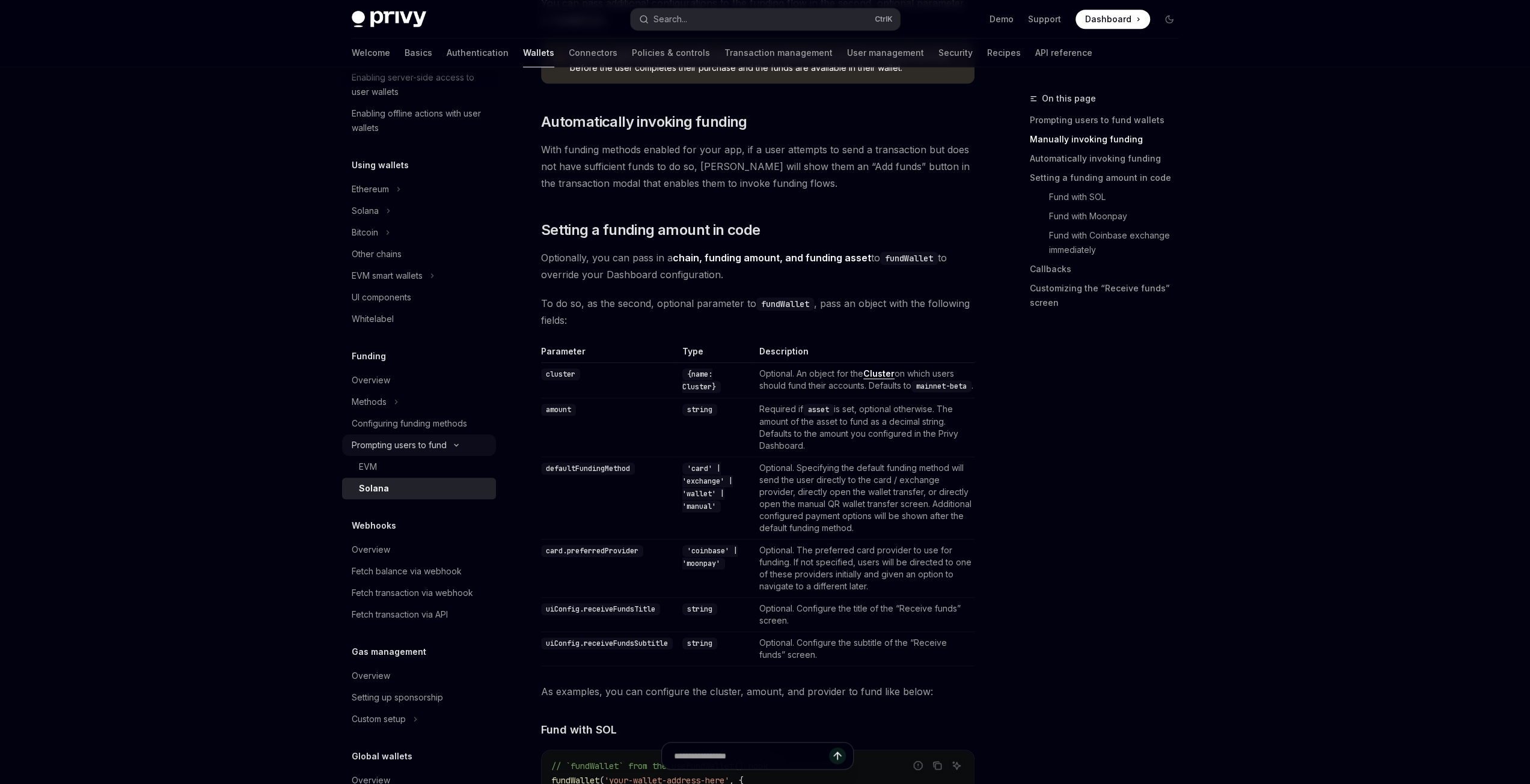
scroll to position [291, 0]
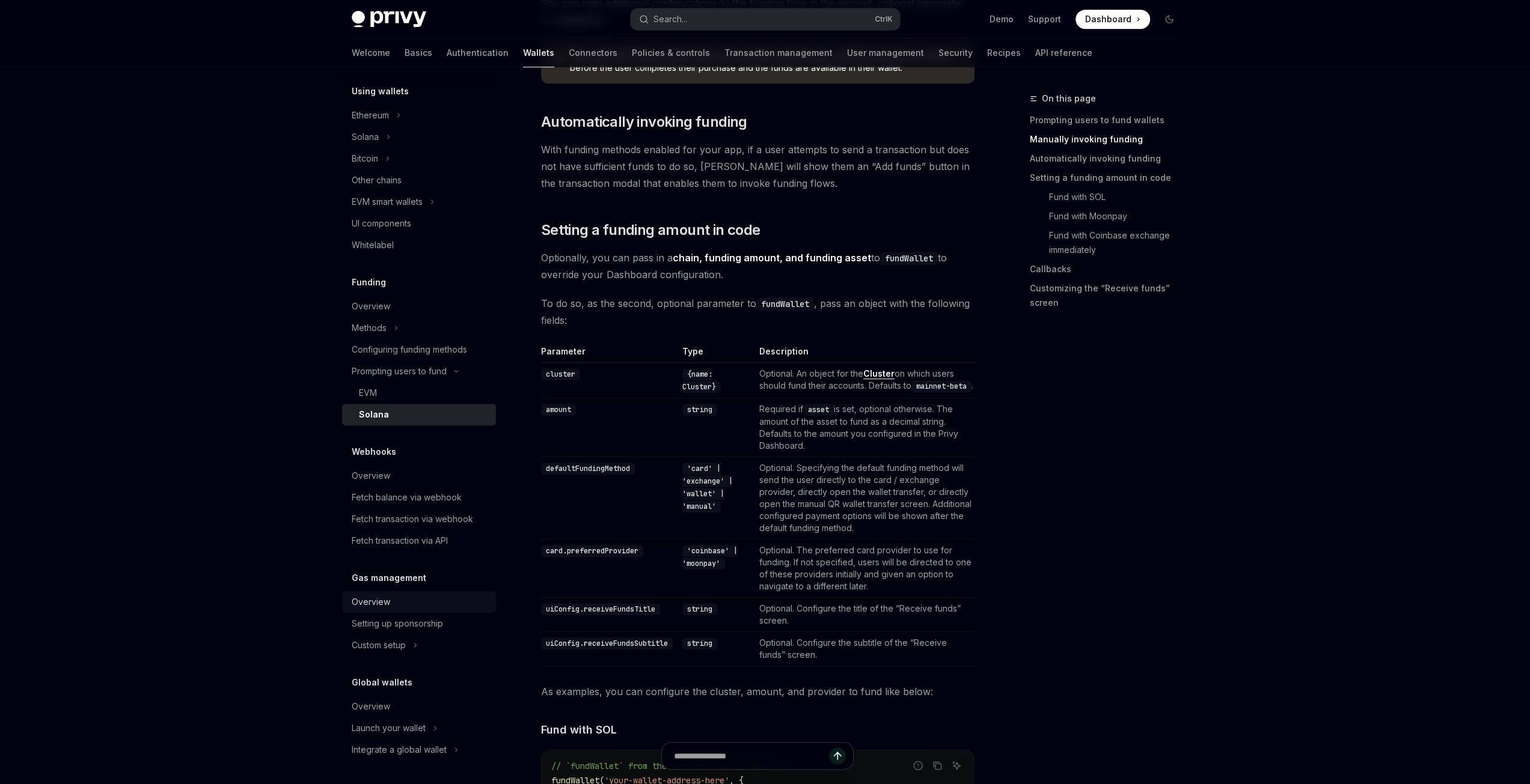
click at [400, 603] on div "Overview" at bounding box center [420, 601] width 137 height 14
type textarea "*"
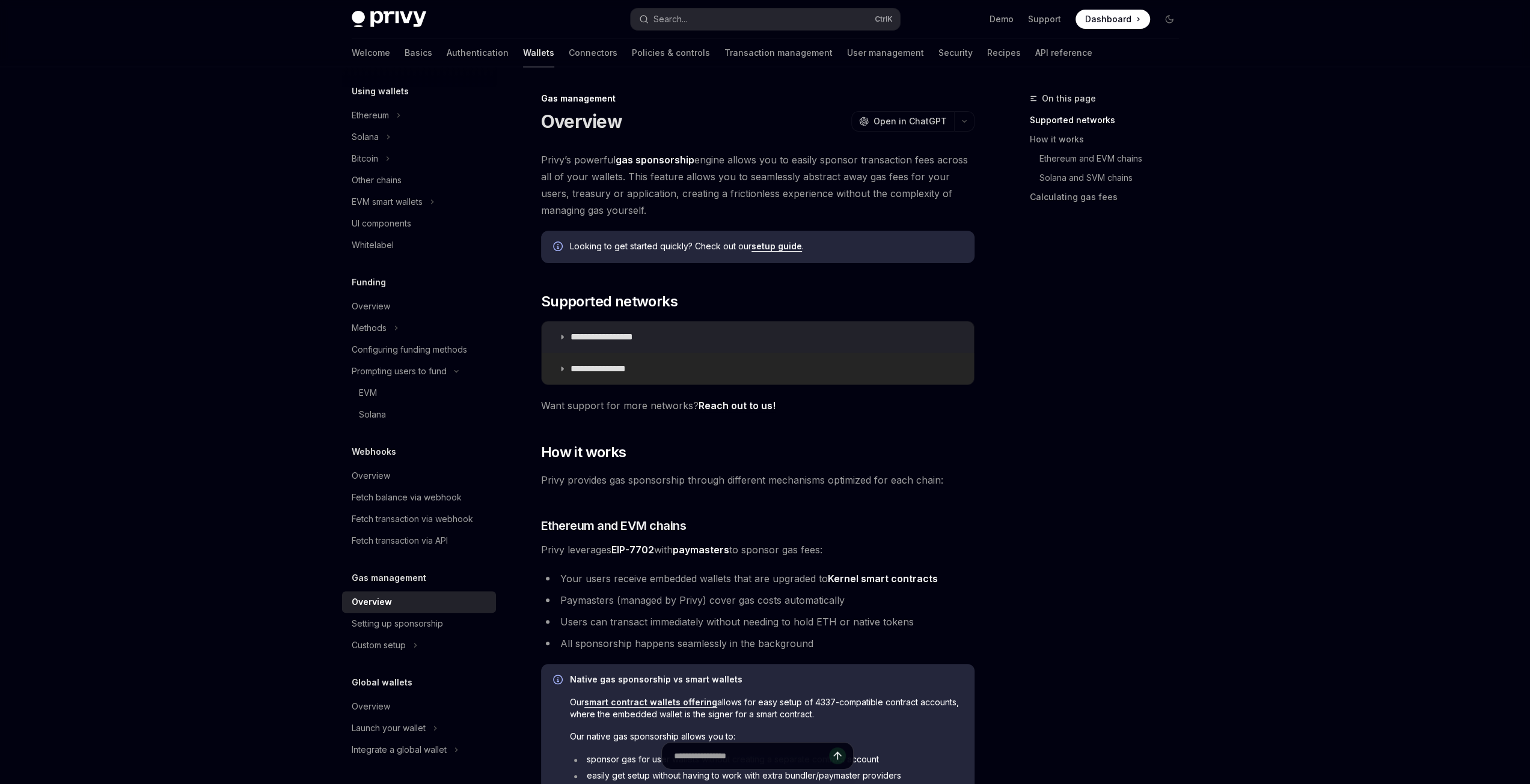
click at [595, 372] on p "**********" at bounding box center [608, 369] width 76 height 12
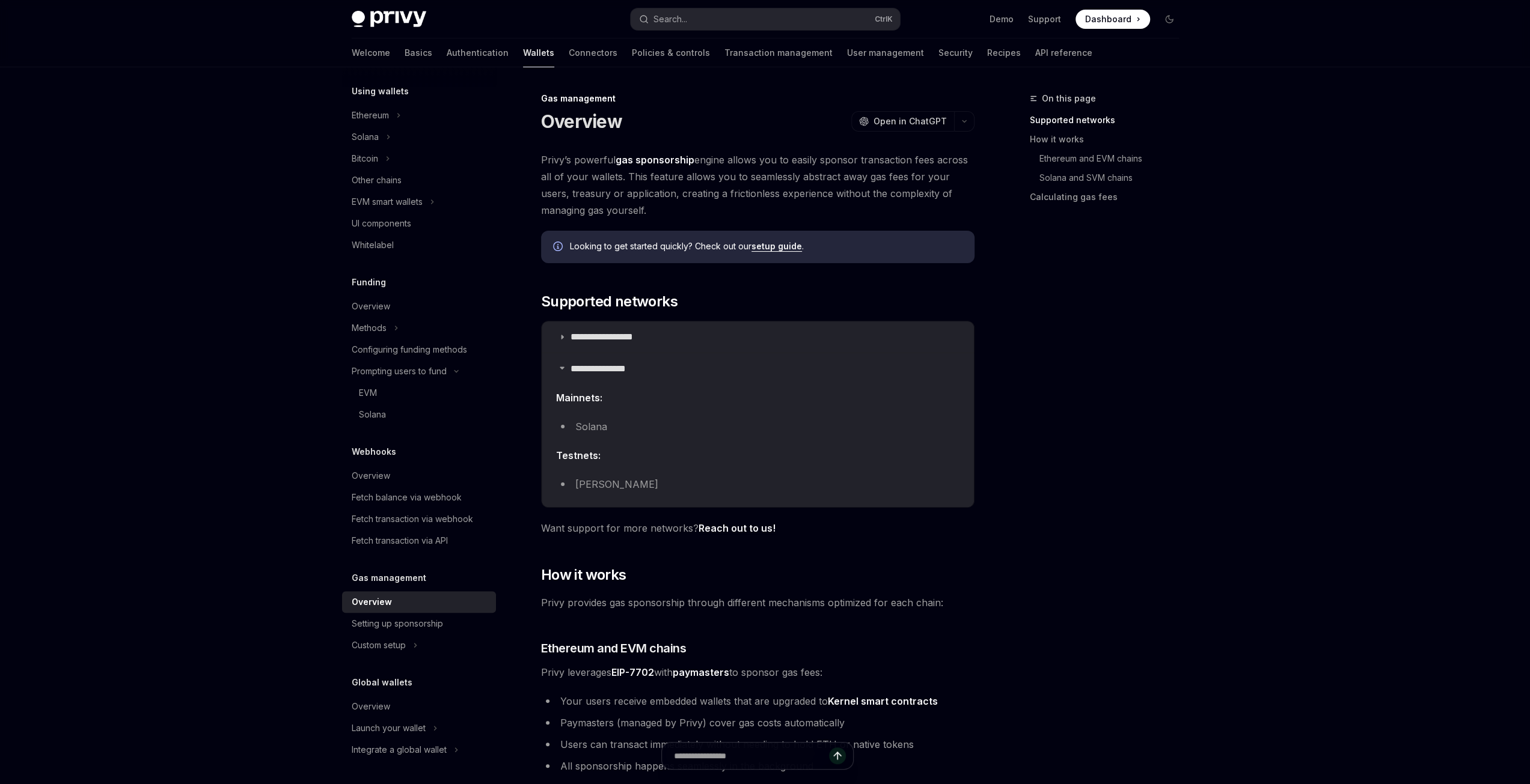
click at [590, 424] on li "Solana" at bounding box center [758, 426] width 403 height 17
click at [618, 485] on li "Solana Devnet" at bounding box center [758, 485] width 403 height 17
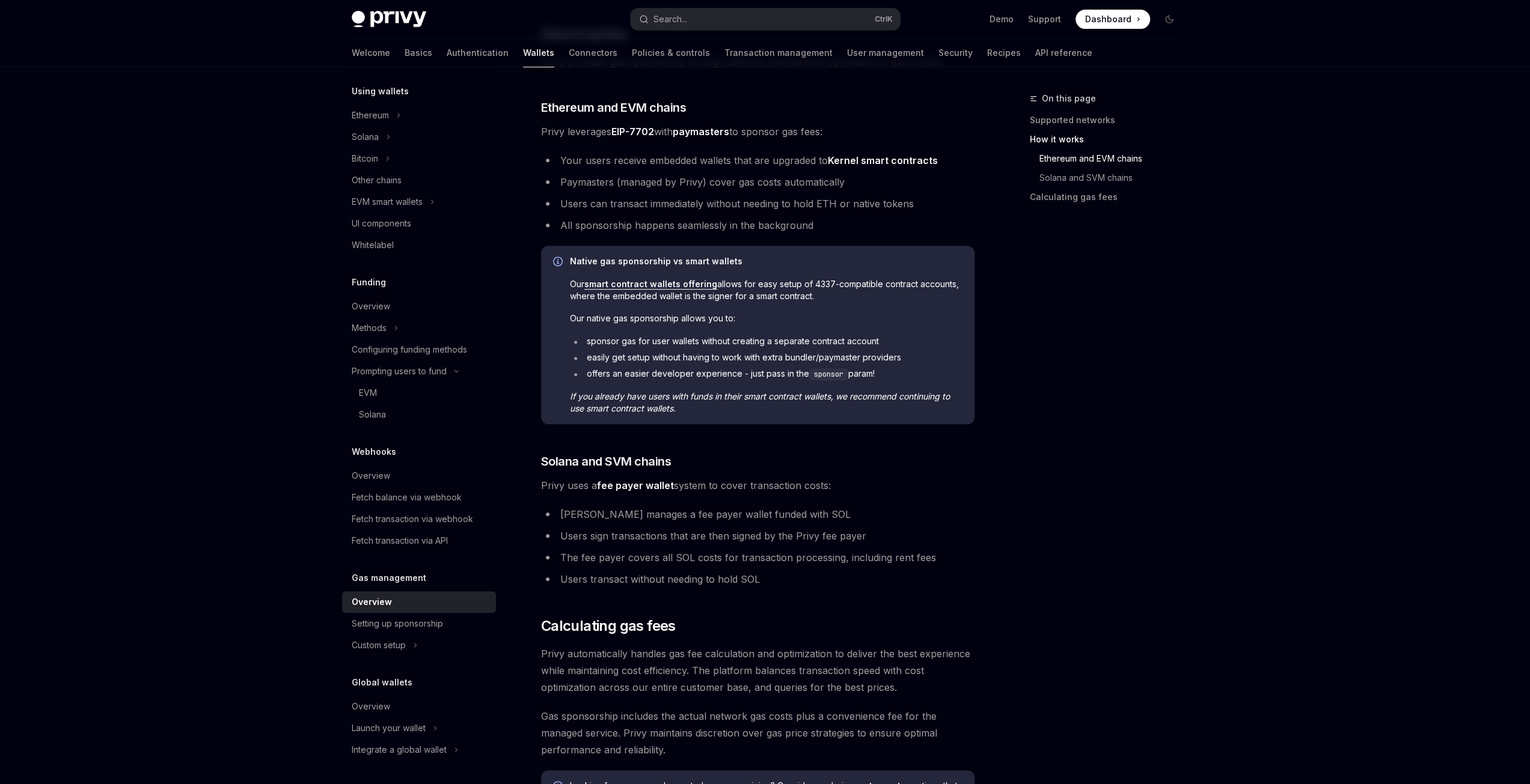
scroll to position [721, 0]
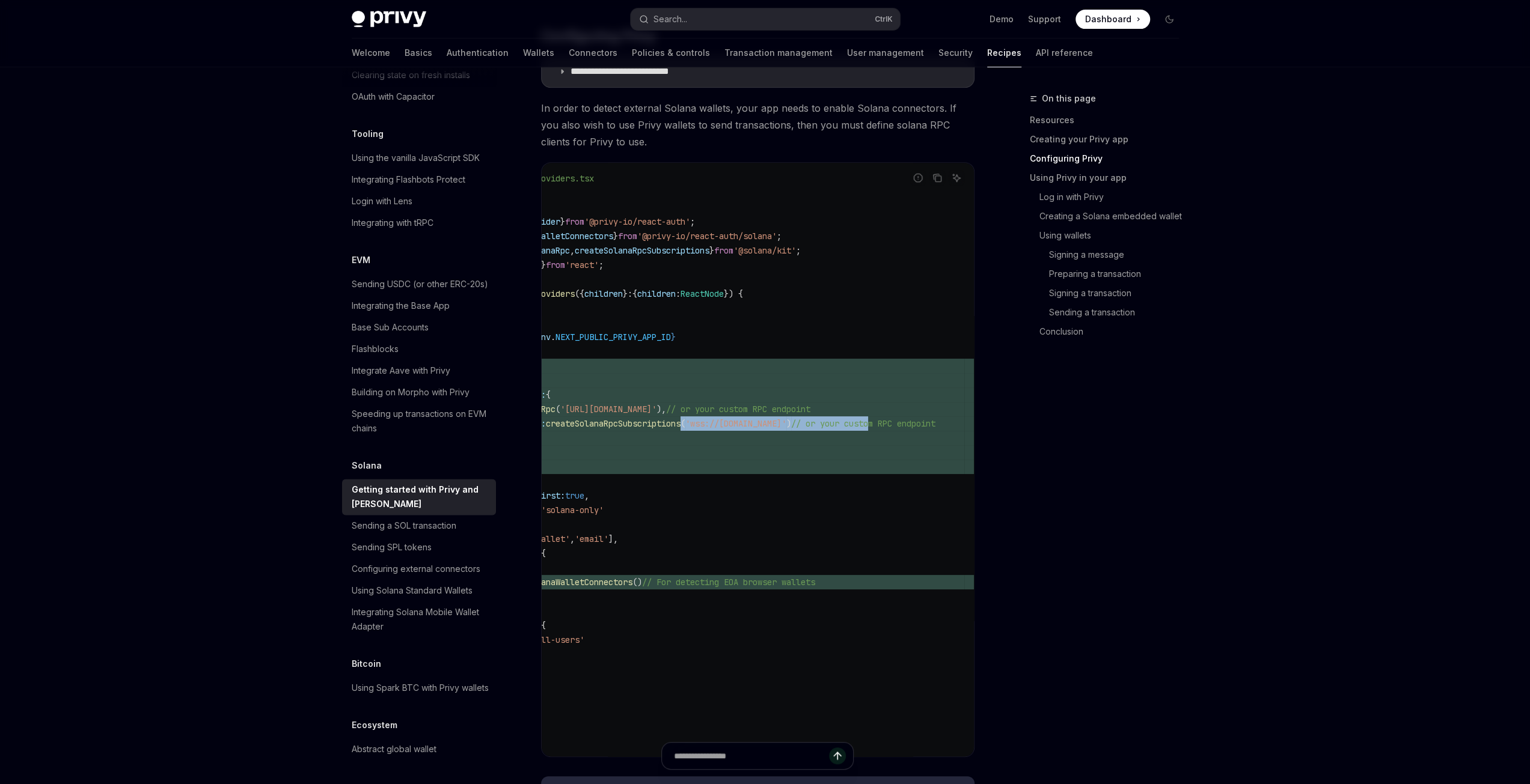
scroll to position [0, 262]
drag, startPoint x: 926, startPoint y: 394, endPoint x: 911, endPoint y: 393, distance: 15.0
drag, startPoint x: 867, startPoint y: 399, endPoint x: 861, endPoint y: 398, distance: 6.1
click at [867, 418] on span "// or your custom RPC endpoint" at bounding box center [862, 423] width 144 height 10
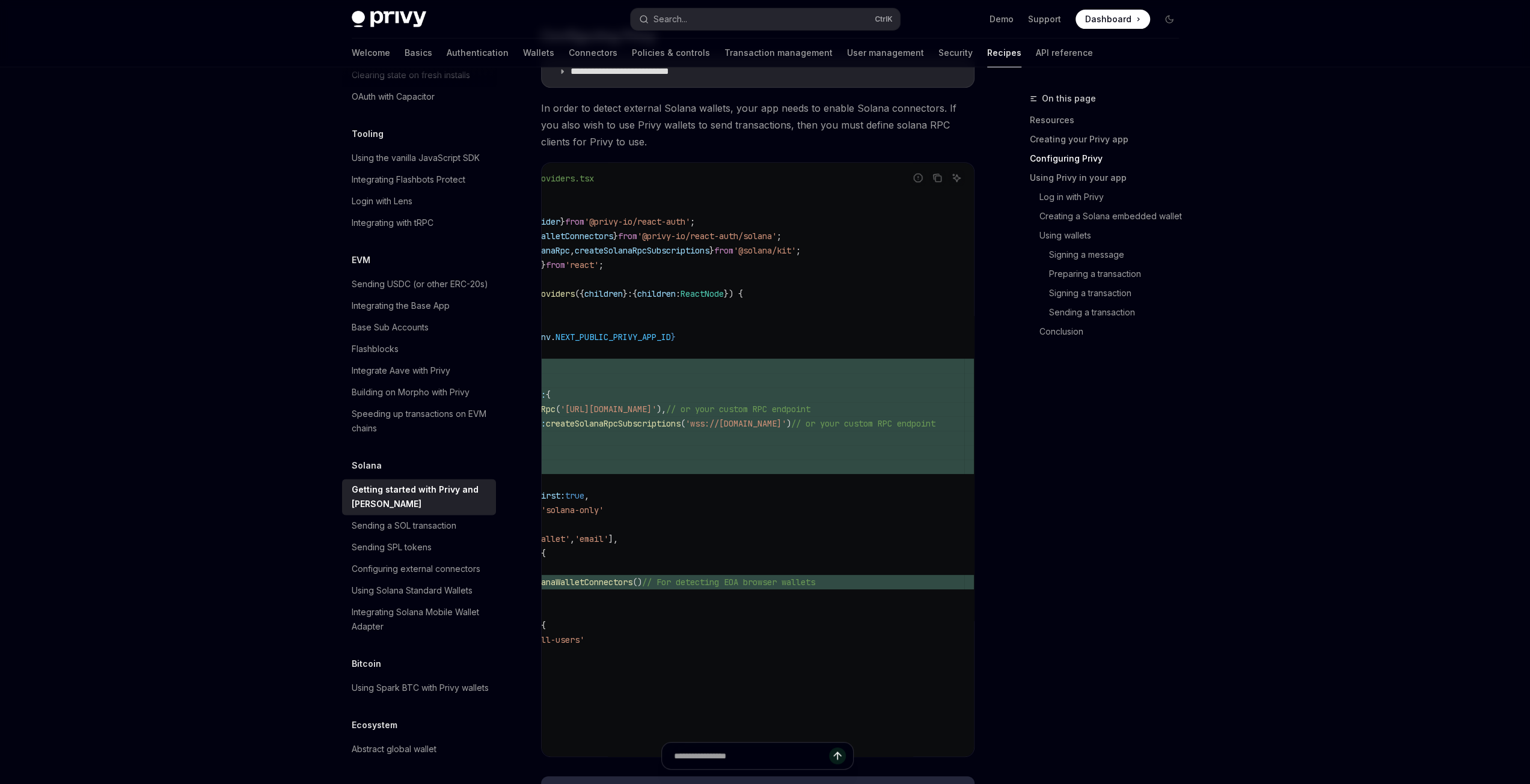
click at [727, 388] on span "'solana:mainnet' : {" at bounding box center [714, 394] width 500 height 14
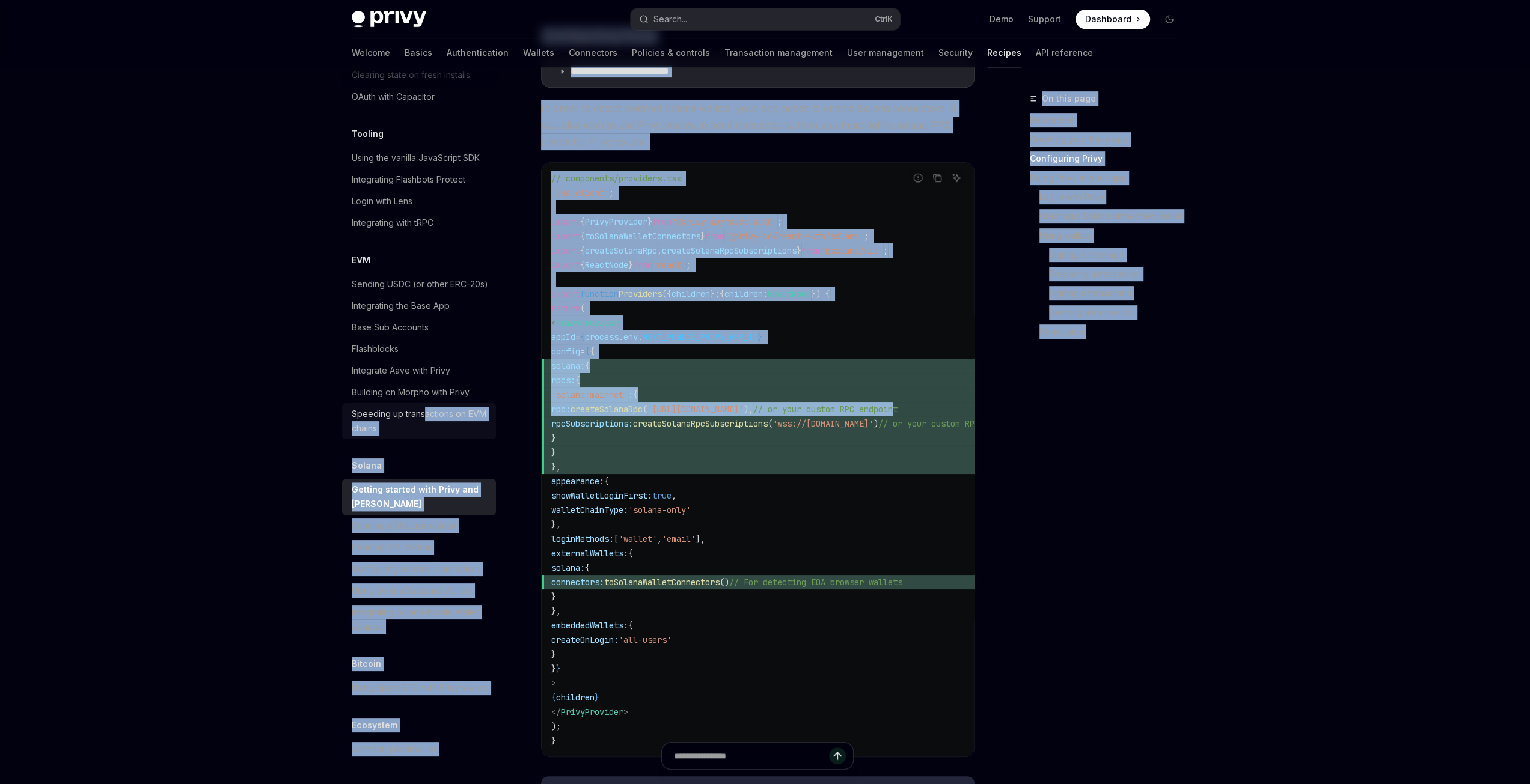
drag, startPoint x: 809, startPoint y: 392, endPoint x: 456, endPoint y: 384, distance: 353.1
click at [797, 453] on code "// components/providers.tsx 'use client' ; import { PrivyProvider } from '@priv…" at bounding box center [800, 459] width 500 height 577
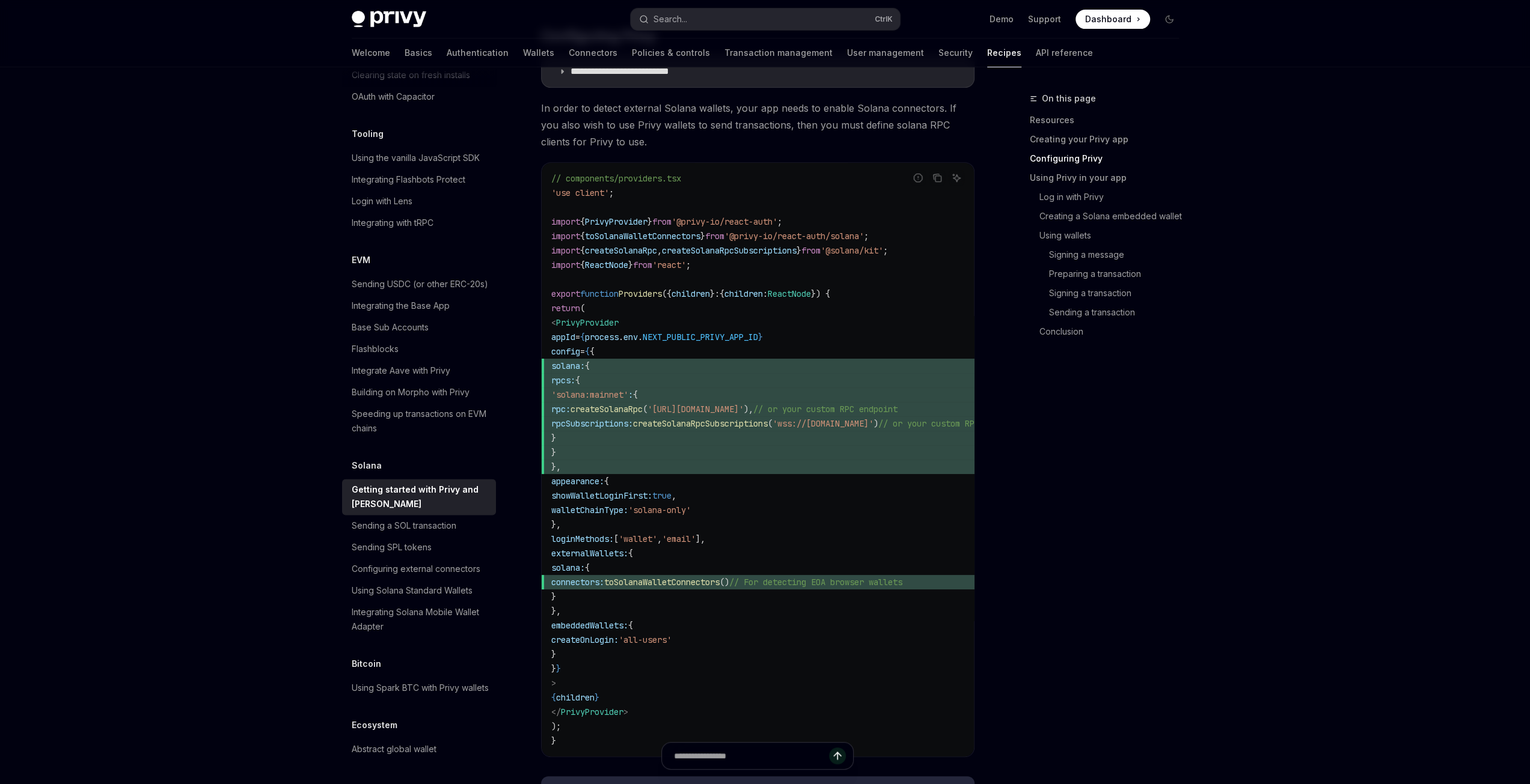
click at [833, 513] on code "// components/providers.tsx 'use client' ; import { PrivyProvider } from '@priv…" at bounding box center [800, 459] width 500 height 577
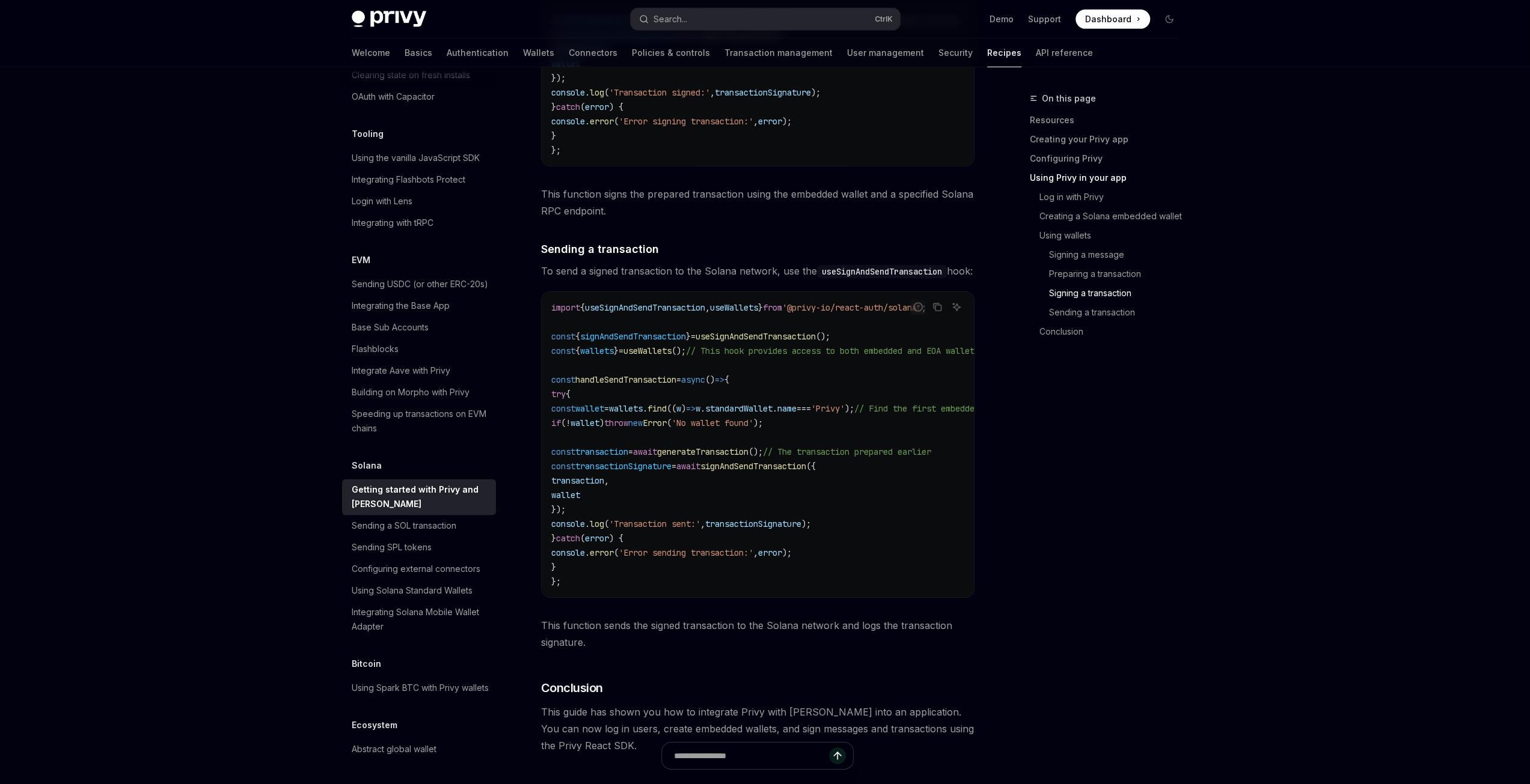
scroll to position [3965, 0]
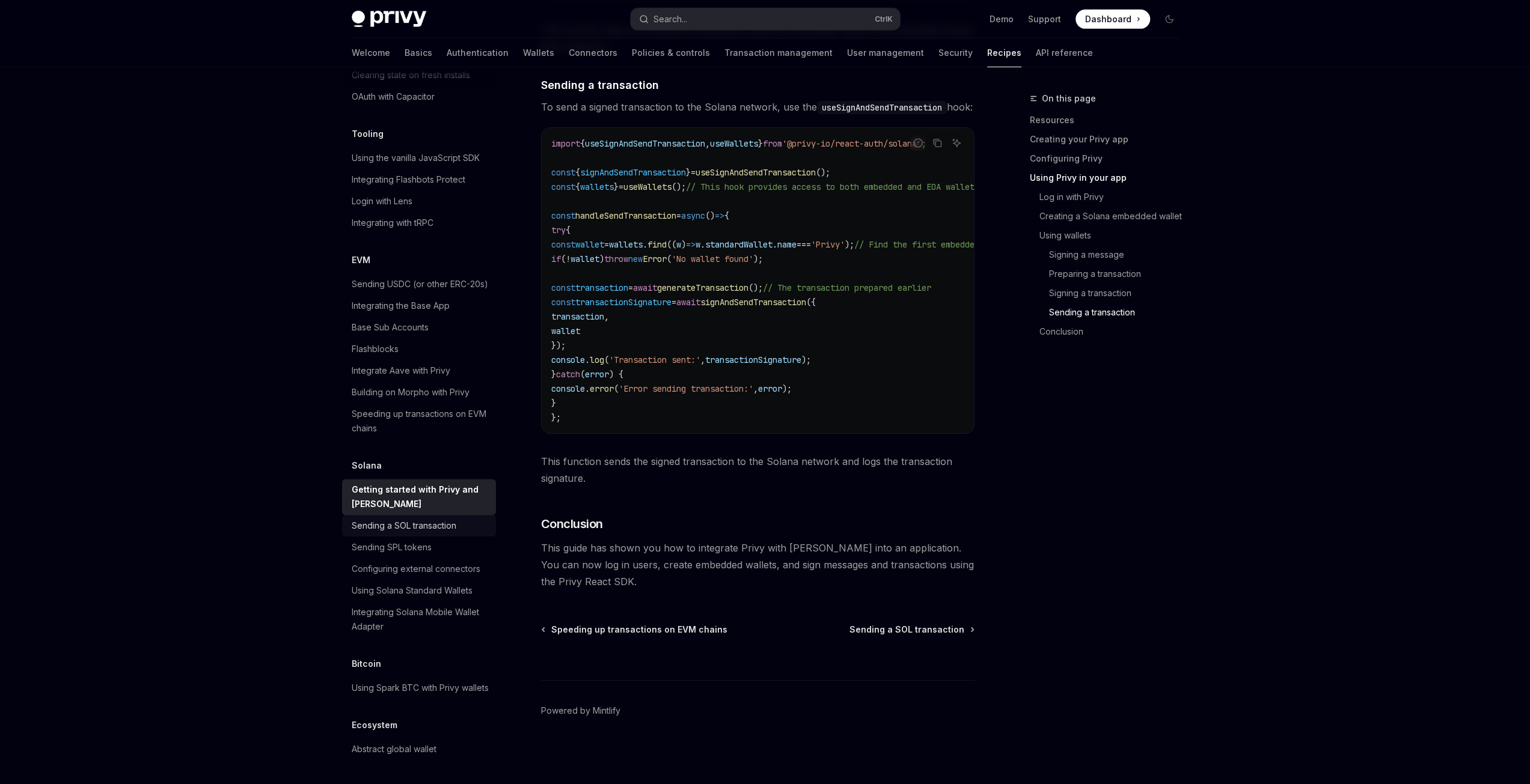
click at [457, 519] on div "Sending a SOL transaction" at bounding box center [403, 525] width 105 height 14
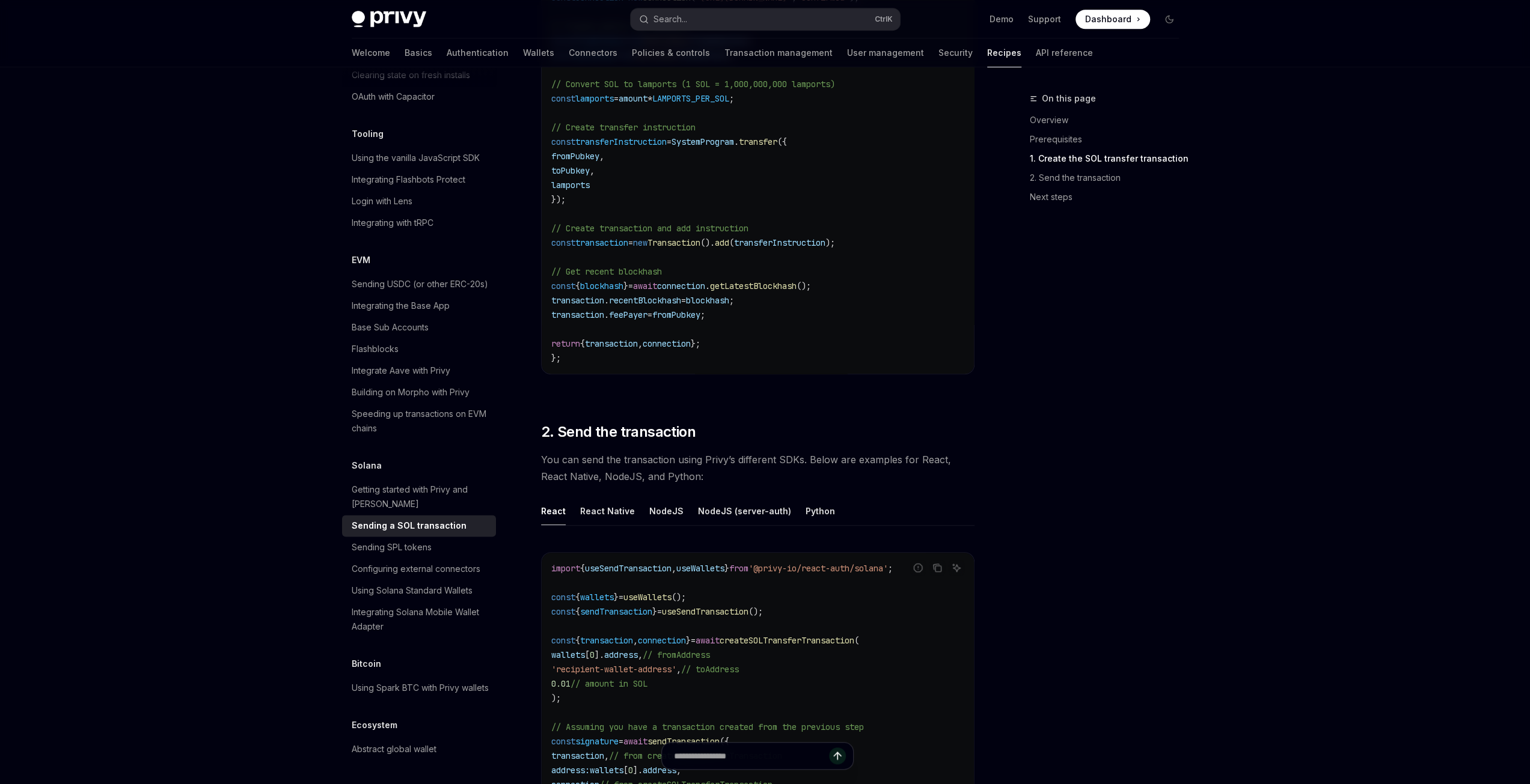
scroll to position [902, 0]
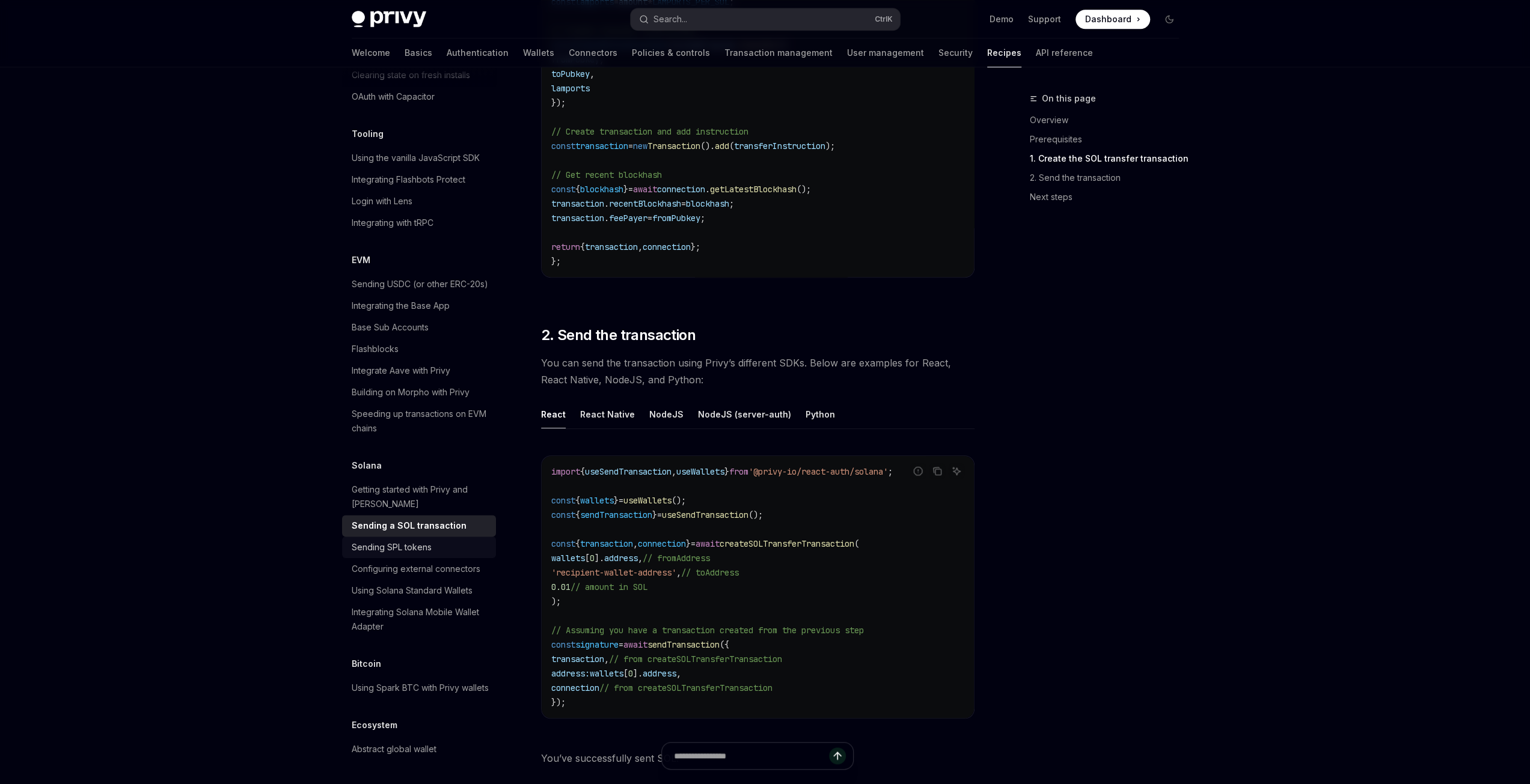
click at [408, 540] on div "Sending SPL tokens" at bounding box center [391, 547] width 80 height 14
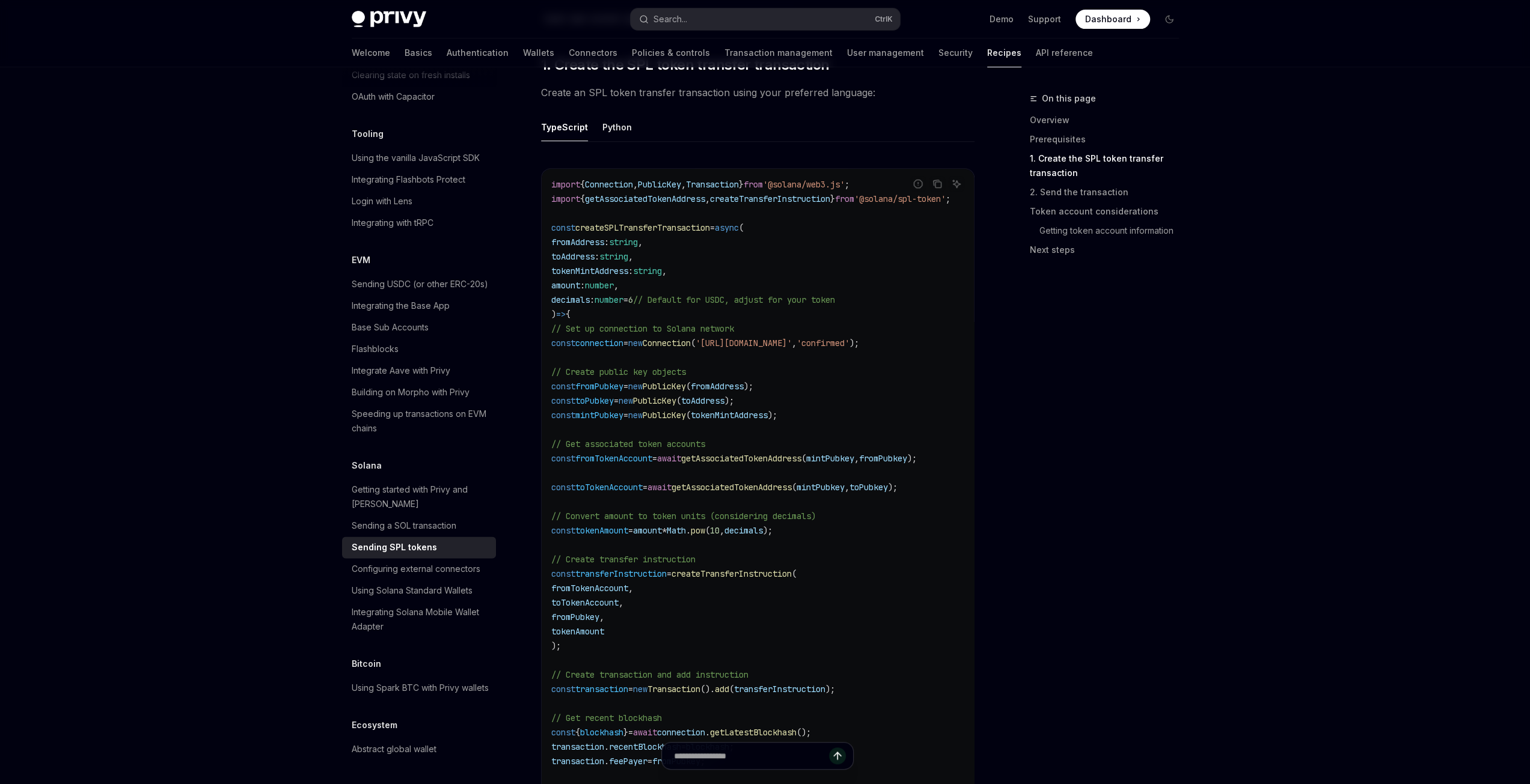
scroll to position [721, 0]
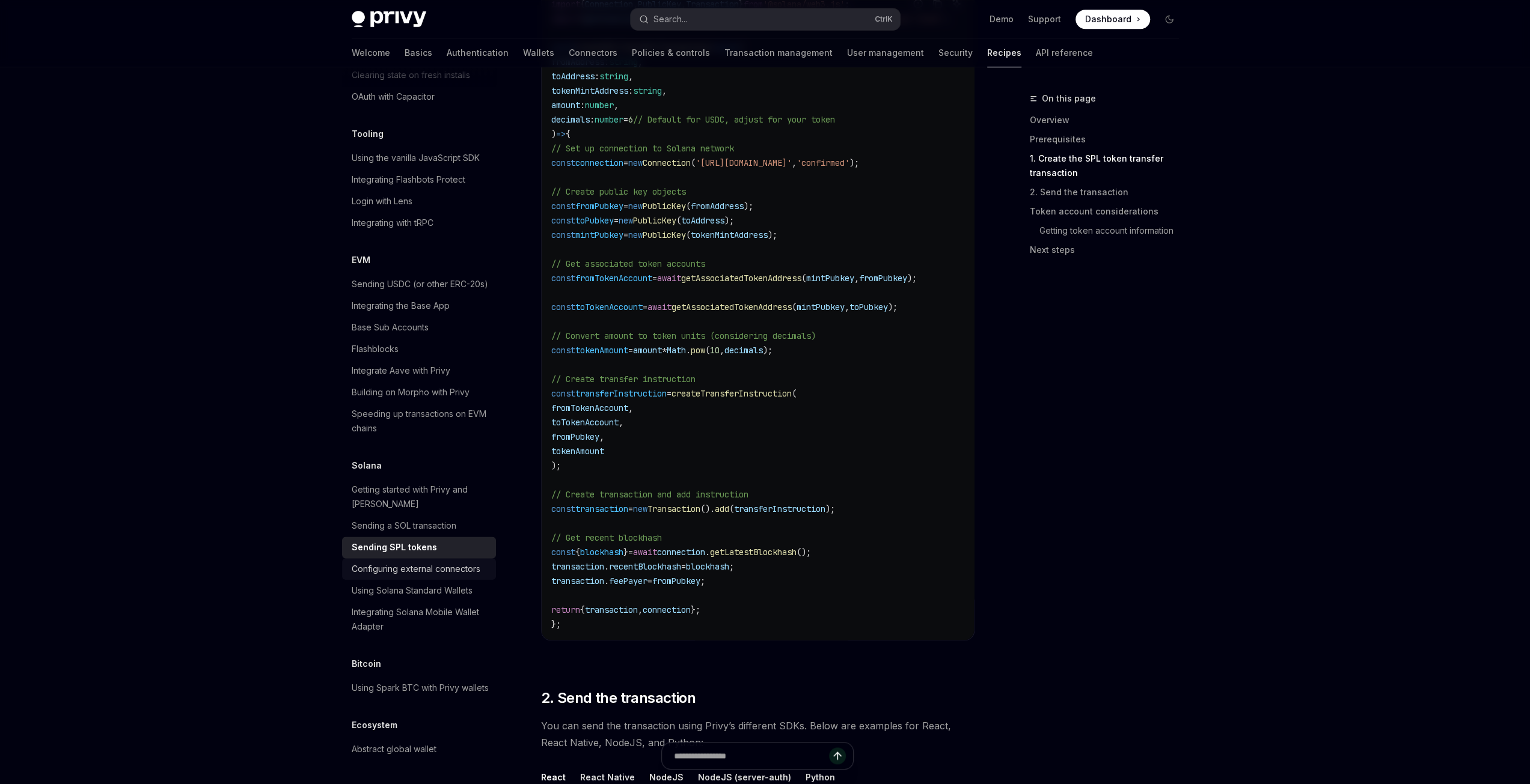
click at [444, 562] on div "Configuring external connectors" at bounding box center [415, 568] width 129 height 14
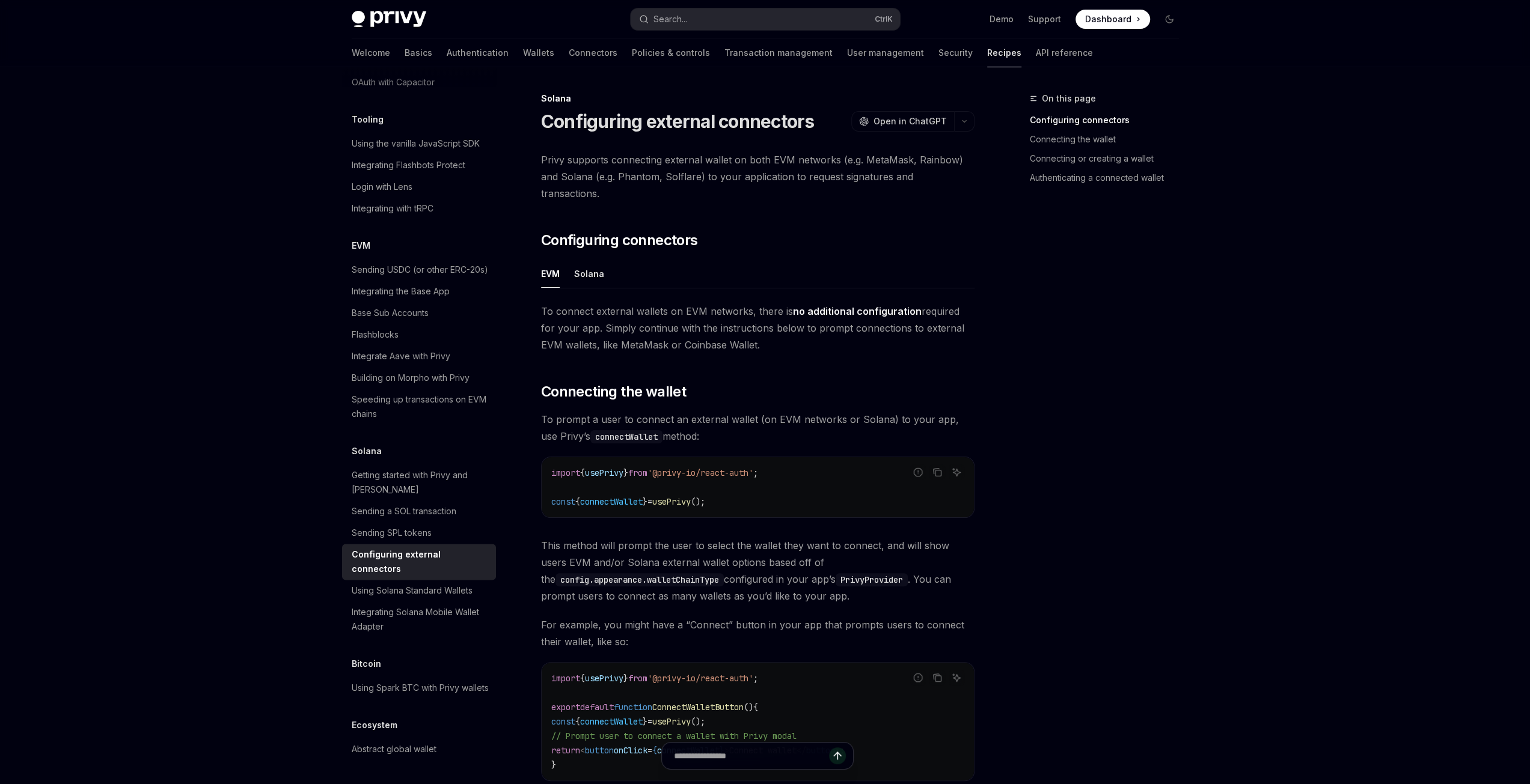
scroll to position [181, 0]
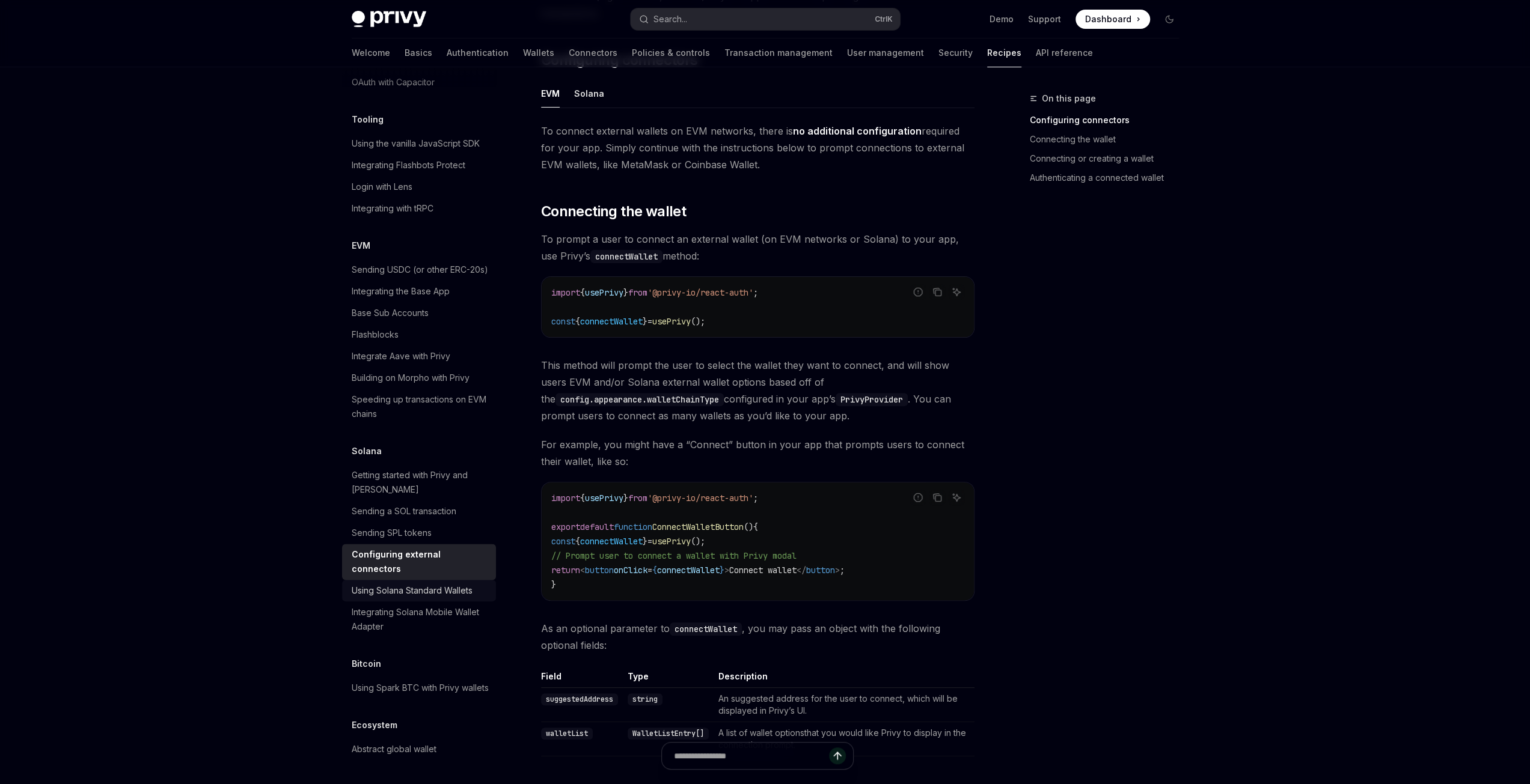
click at [418, 584] on div "Using Solana Standard Wallets" at bounding box center [411, 590] width 121 height 14
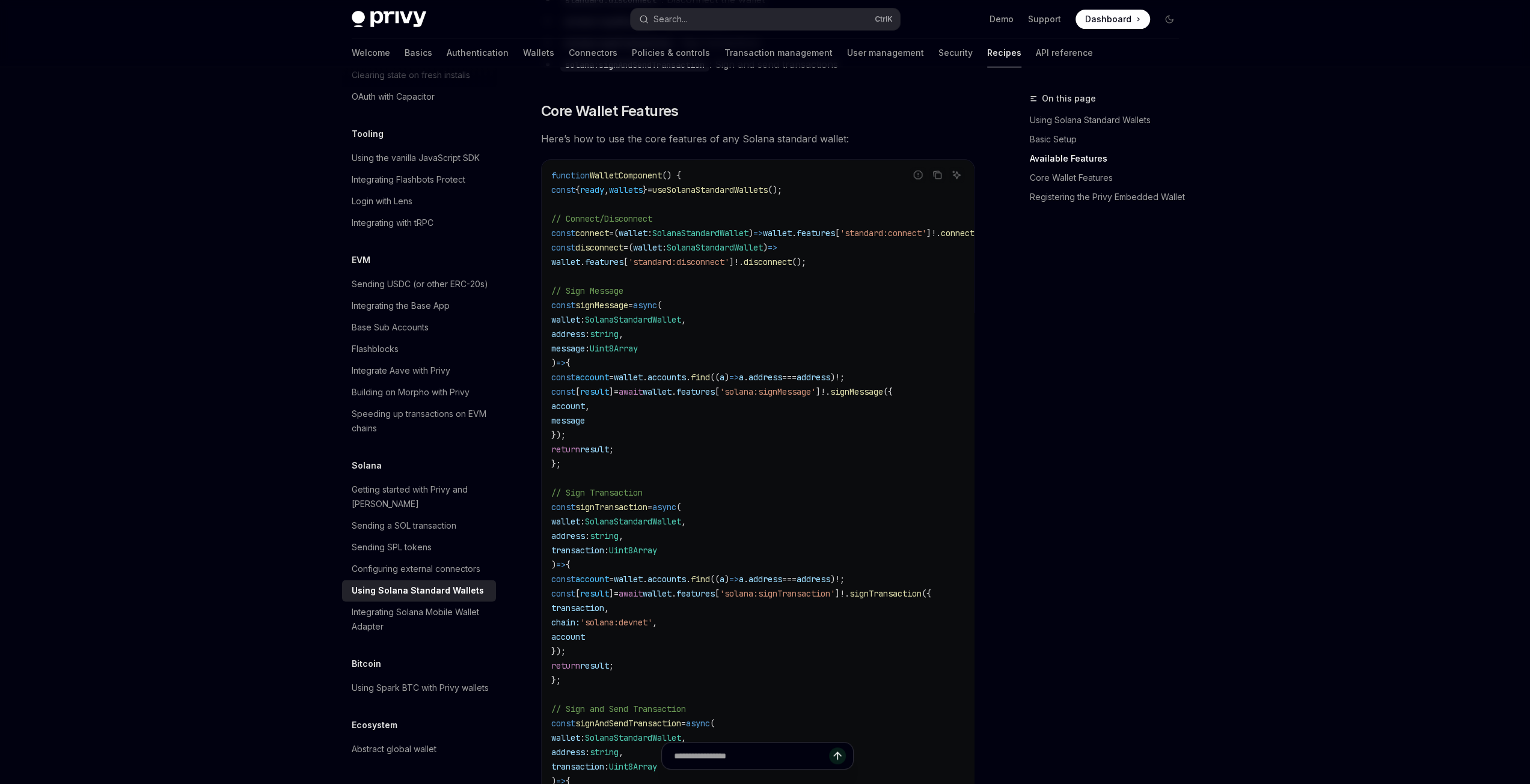
scroll to position [721, 0]
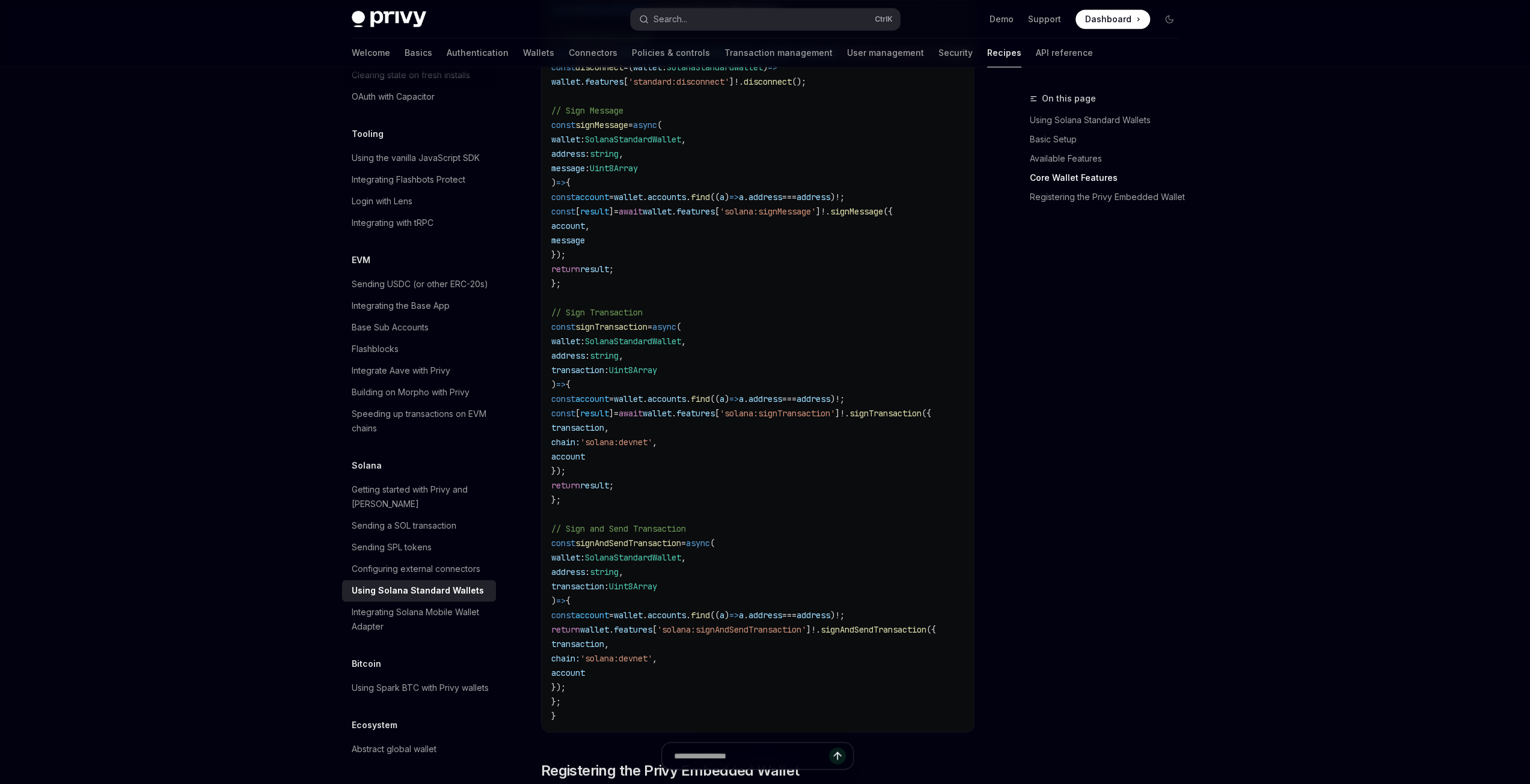
drag, startPoint x: 813, startPoint y: 733, endPoint x: 829, endPoint y: 733, distance: 16.0
click at [829, 732] on div "function WalletComponent () { const { ready , wallets } = useSolanaStandardWall…" at bounding box center [757, 355] width 432 height 752
drag, startPoint x: 864, startPoint y: 734, endPoint x: 877, endPoint y: 732, distance: 13.2
click at [877, 732] on div "function WalletComponent () { const { ready , wallets } = useSolanaStandardWall…" at bounding box center [757, 355] width 432 height 752
click at [881, 732] on div "function WalletComponent () { const { ready , wallets } = useSolanaStandardWall…" at bounding box center [757, 355] width 432 height 752
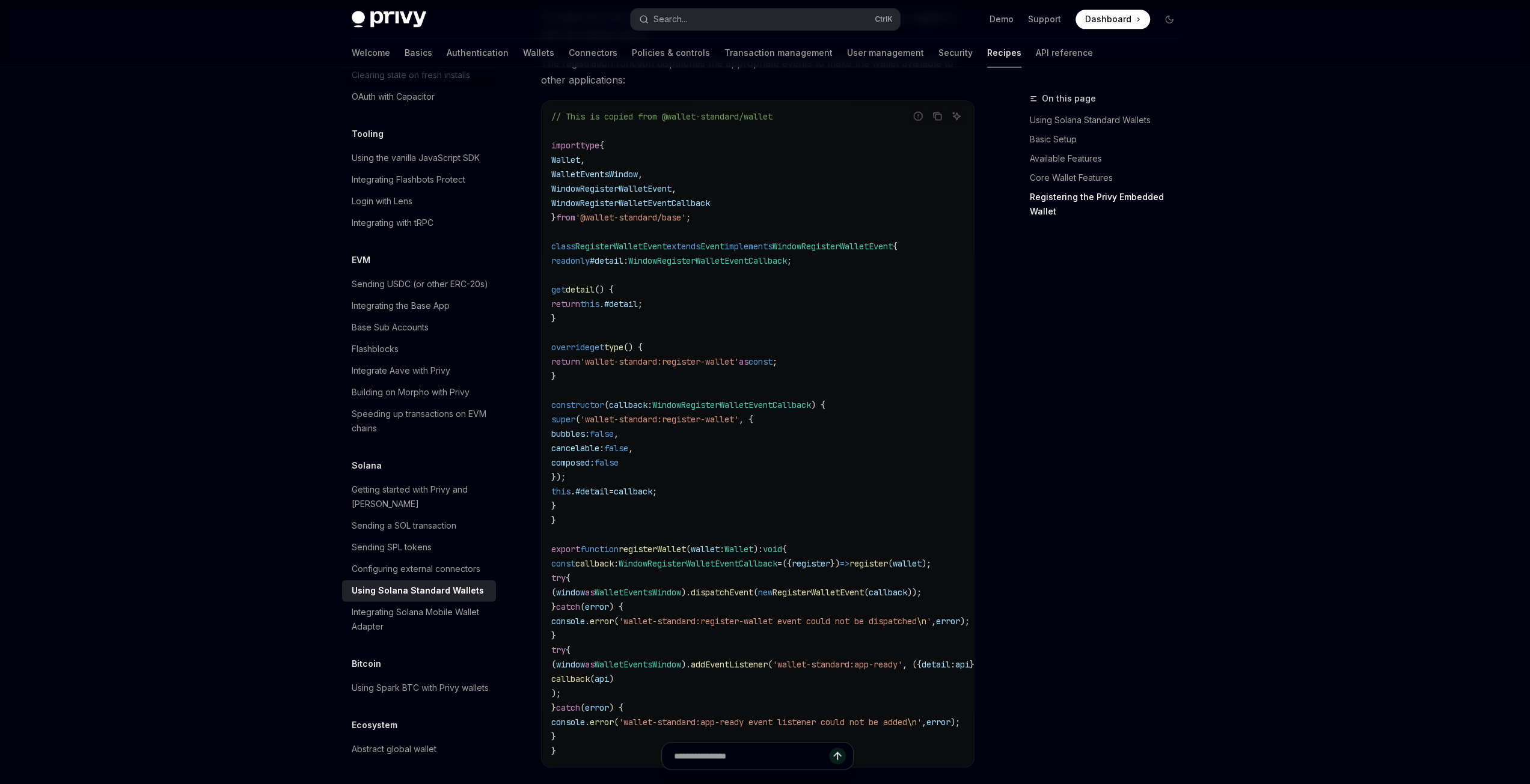
scroll to position [1683, 0]
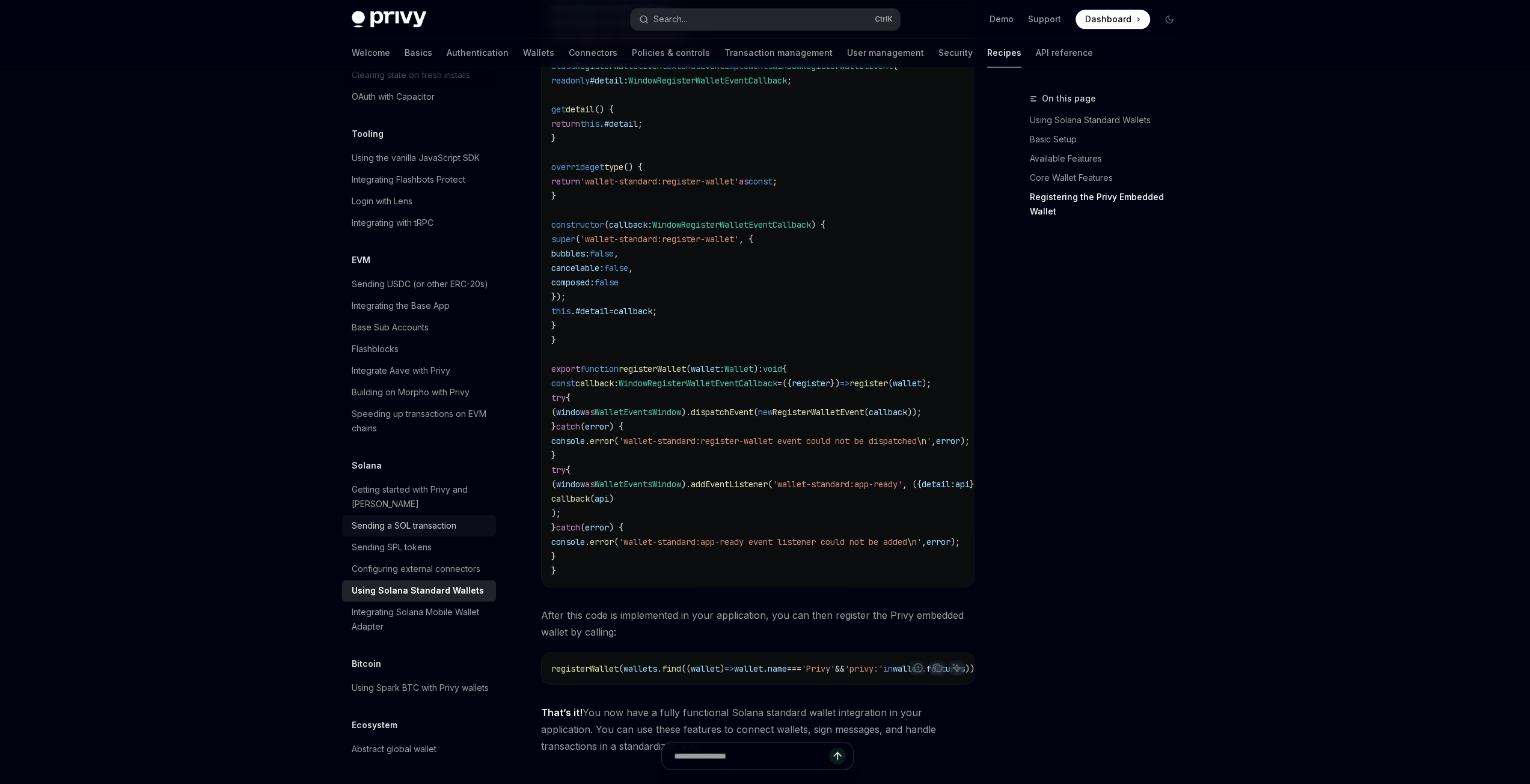
click at [423, 515] on link "Sending a SOL transaction" at bounding box center [418, 525] width 153 height 22
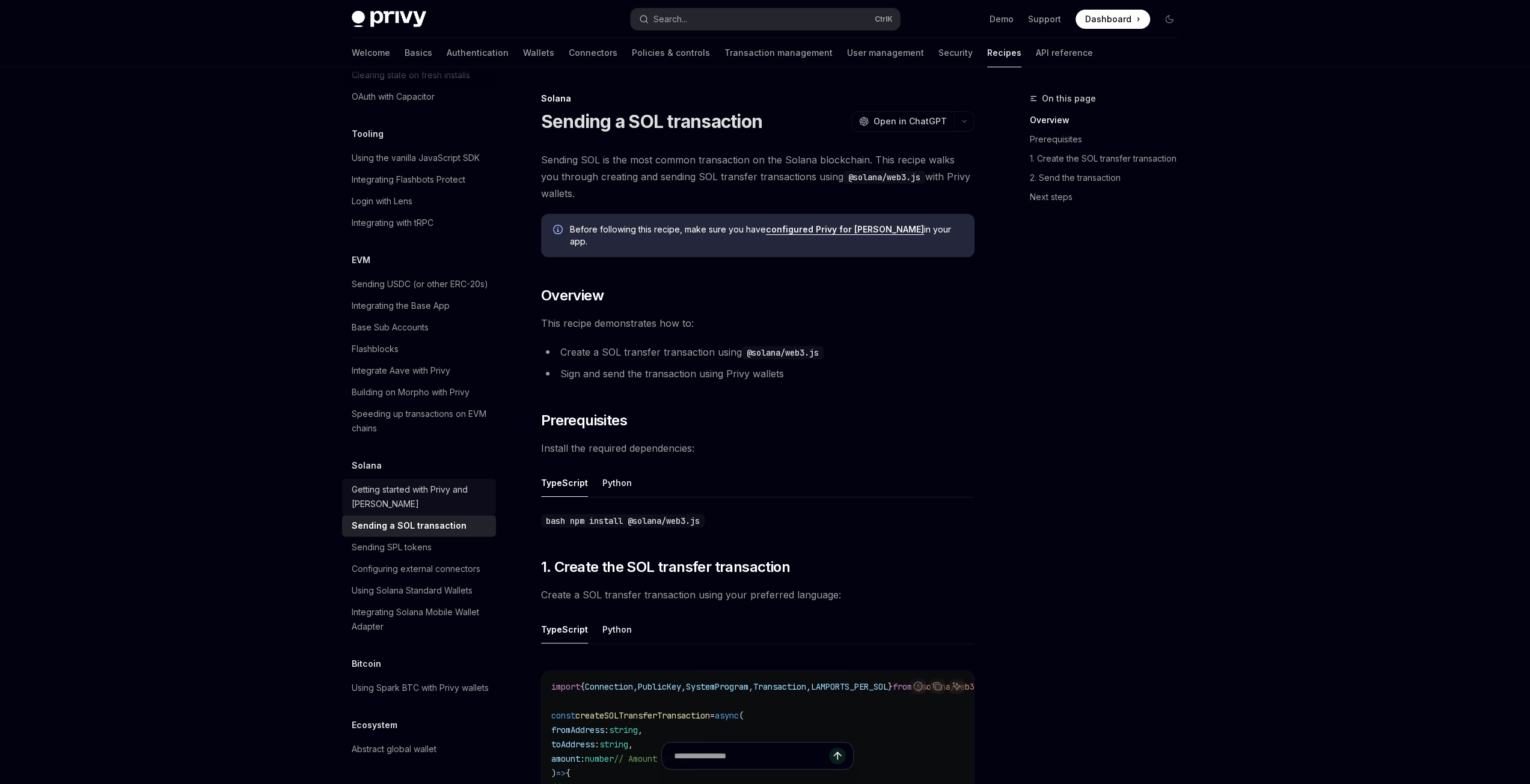
click at [436, 483] on div "Getting started with Privy and Solana" at bounding box center [420, 497] width 137 height 29
type textarea "*"
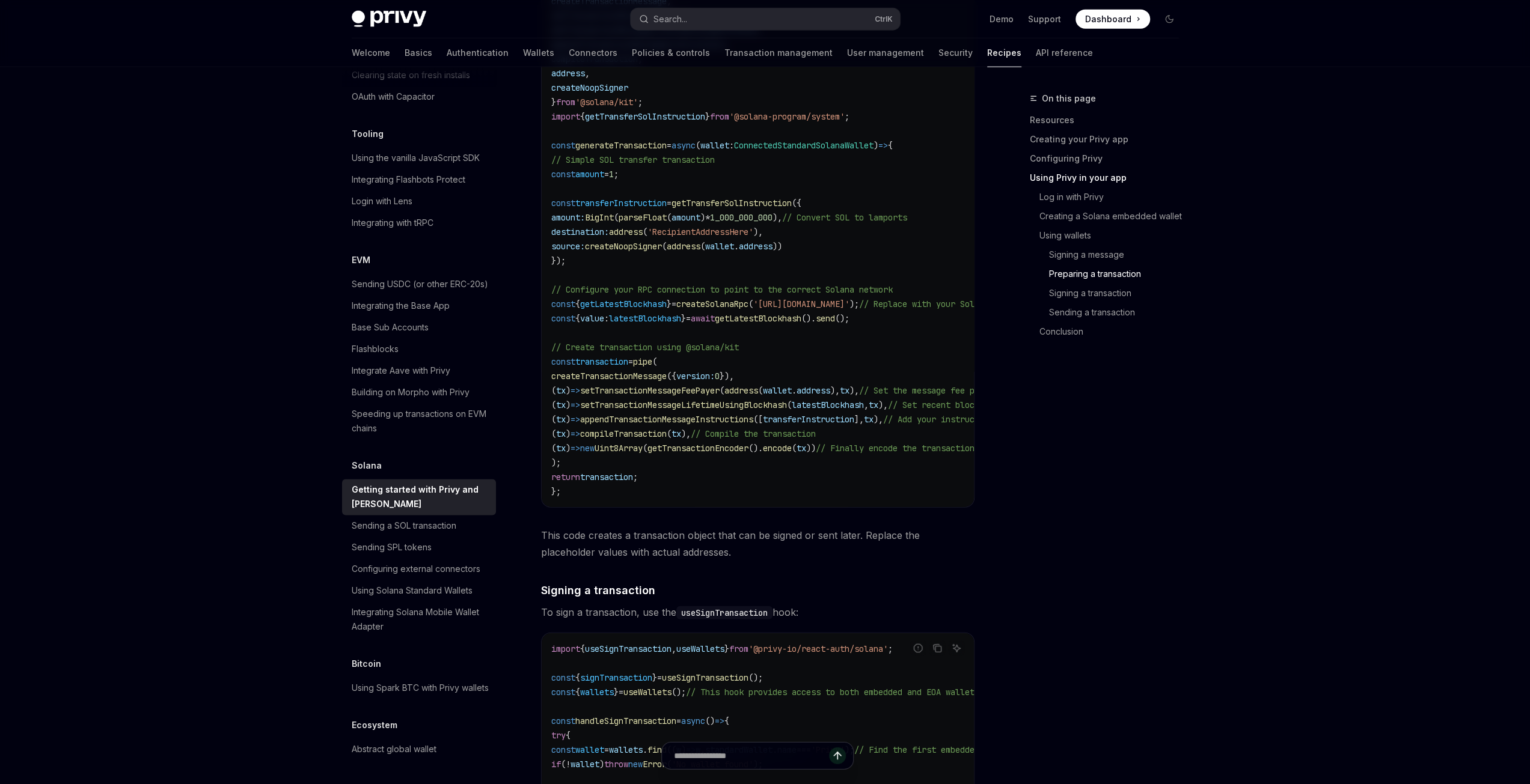
scroll to position [3244, 0]
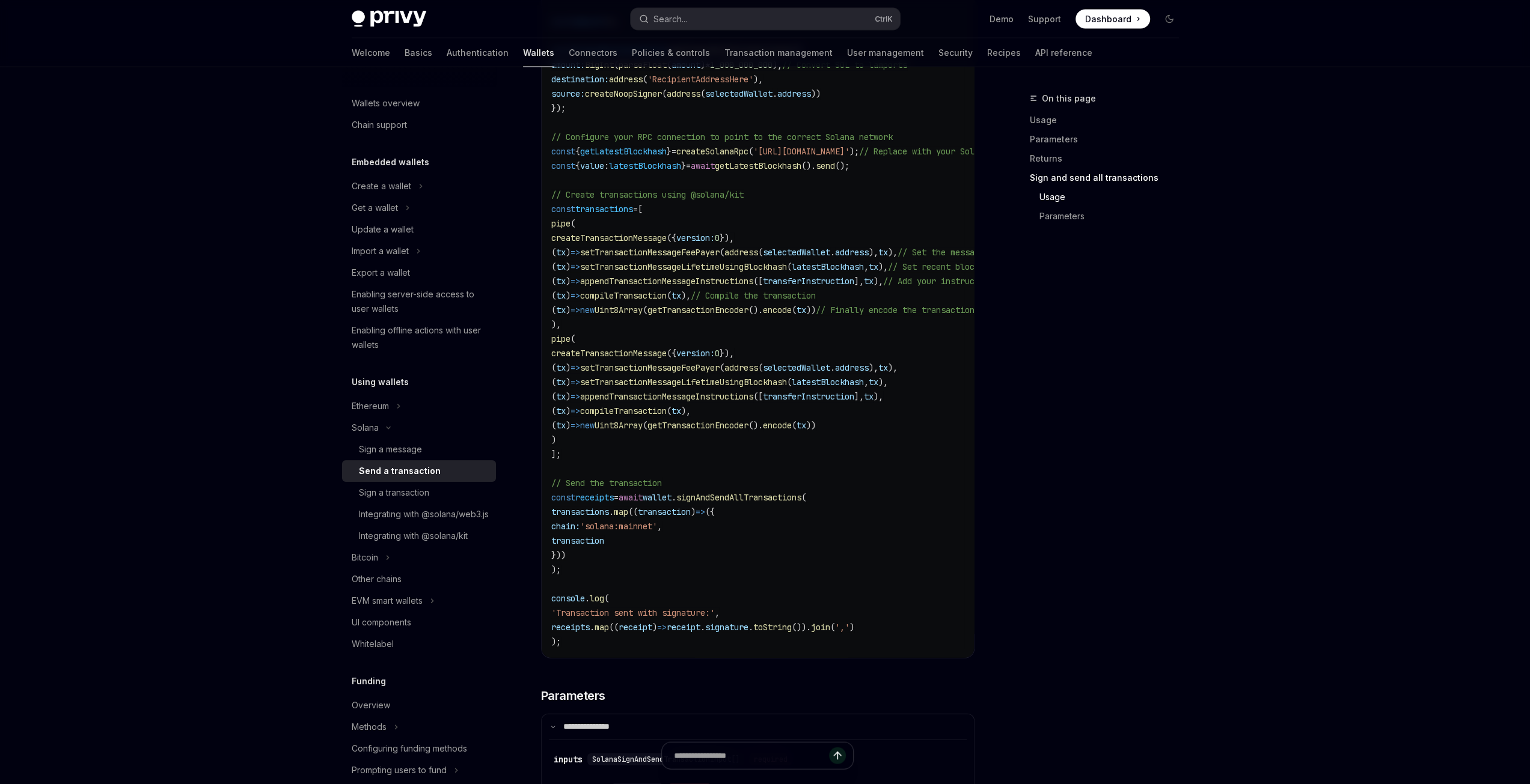
scroll to position [2344, 0]
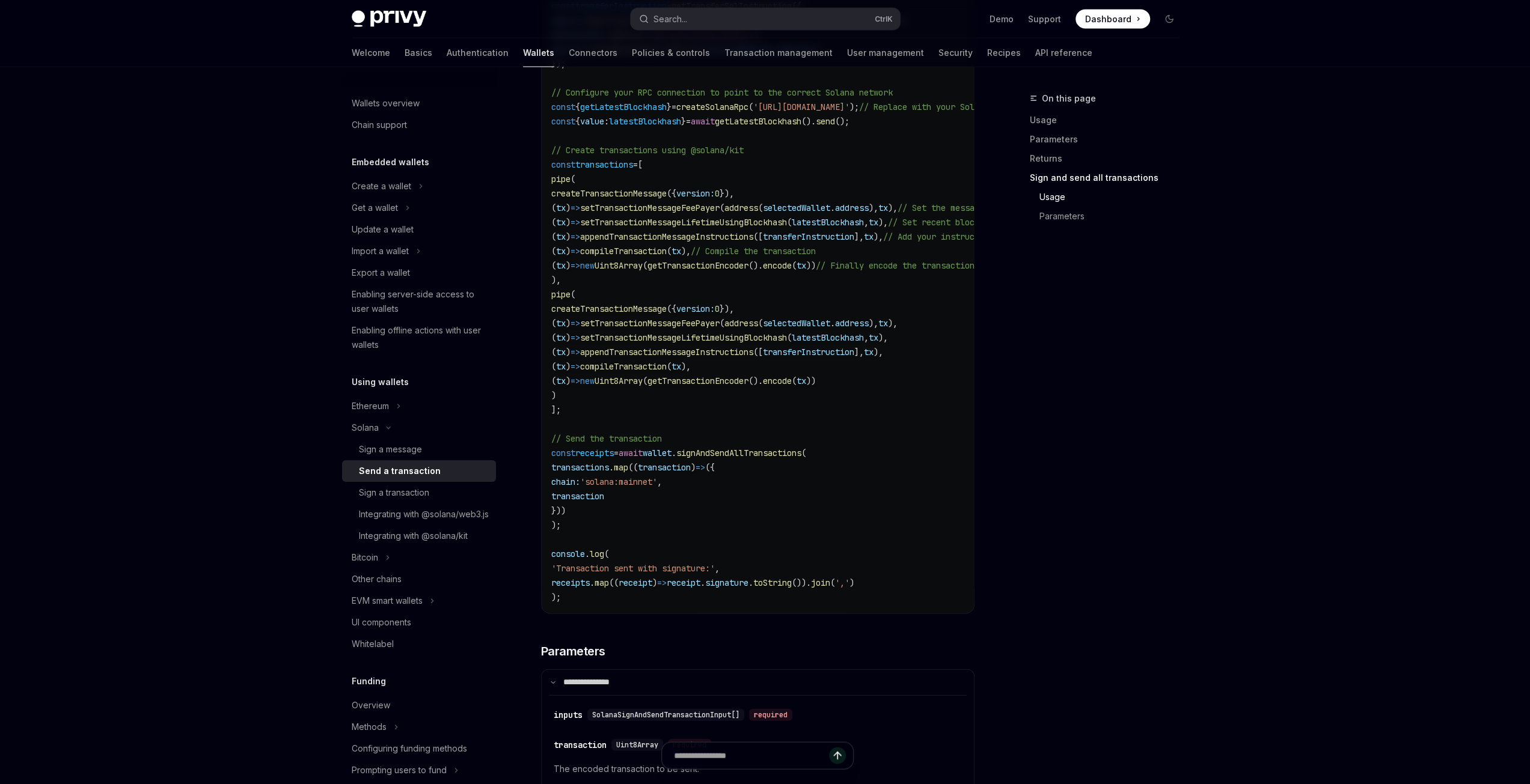
drag, startPoint x: 570, startPoint y: 496, endPoint x: 687, endPoint y: 496, distance: 117.0
click at [662, 488] on span "chain: 'solana:mainnet' ," at bounding box center [605, 482] width 110 height 10
